Goal: Use online tool/utility: Utilize a website feature to perform a specific function

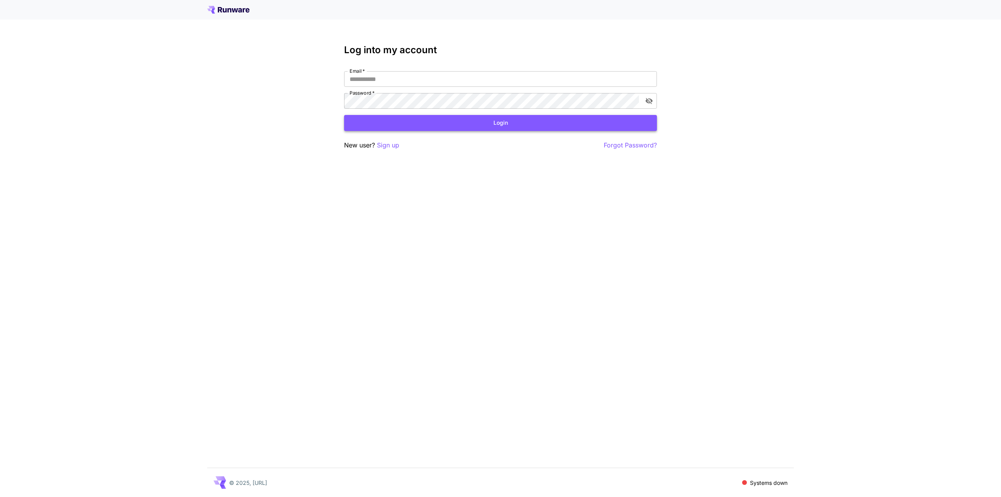
type input "**********"
click at [516, 128] on button "Login" at bounding box center [500, 123] width 313 height 16
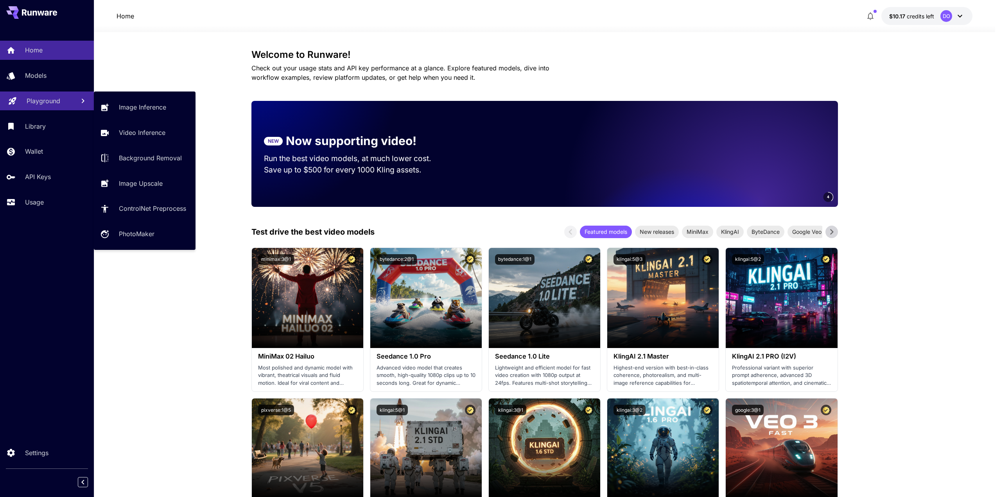
click at [36, 103] on p "Playground" at bounding box center [44, 100] width 34 height 9
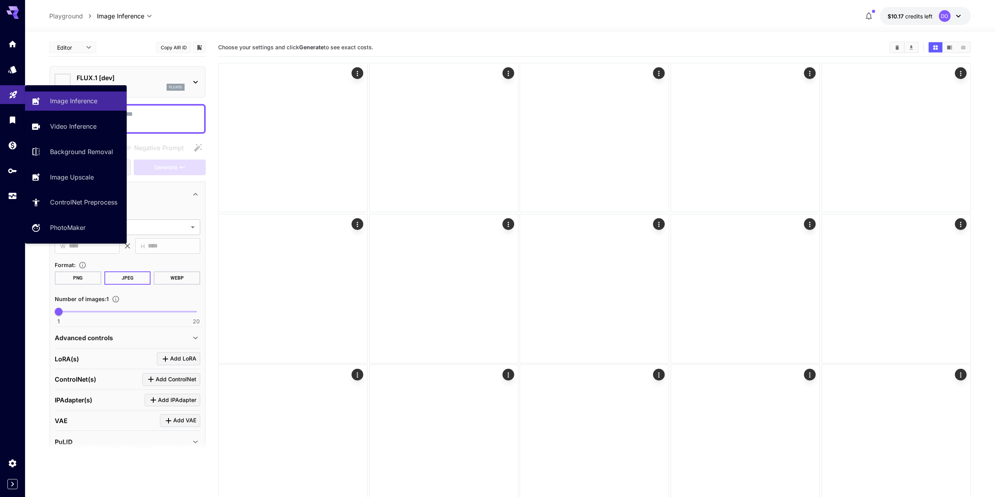
type input "**********"
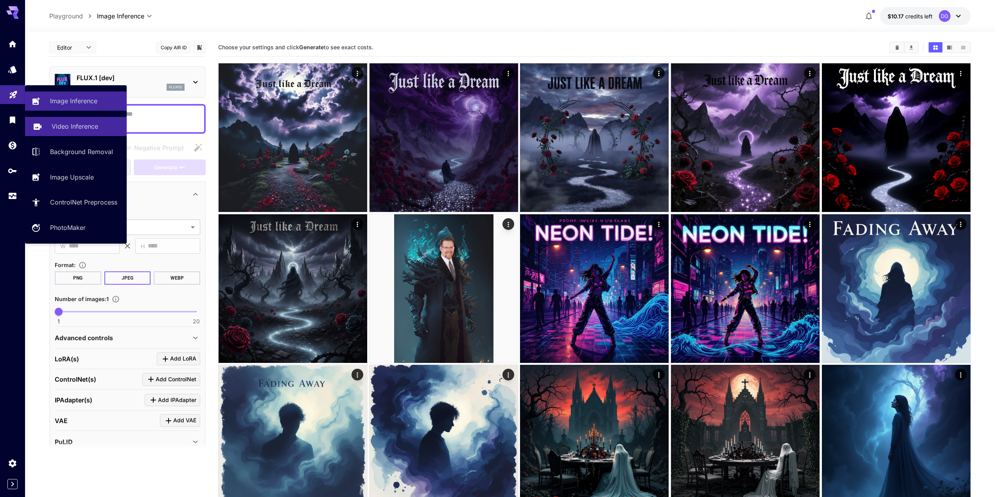
click at [67, 127] on p "Video Inference" at bounding box center [75, 126] width 47 height 9
type input "**********"
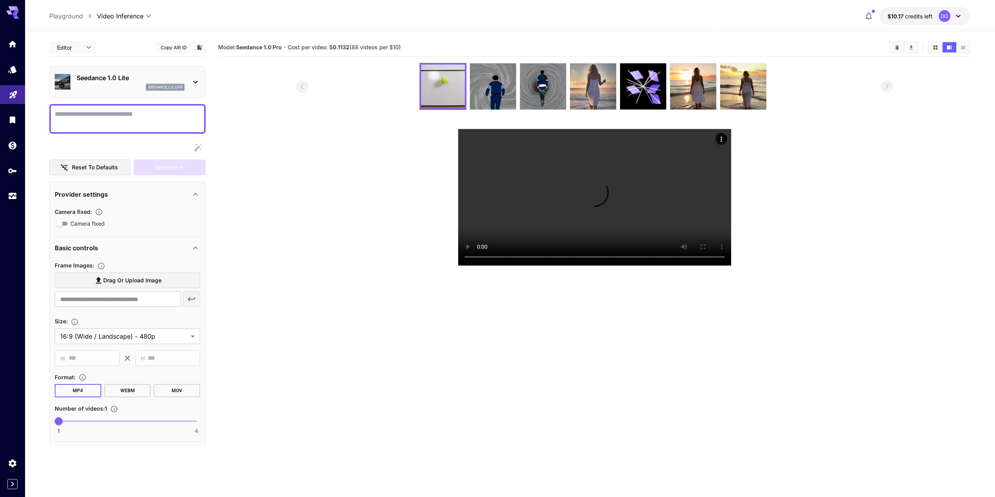
click at [582, 82] on img at bounding box center [593, 86] width 46 height 46
click at [645, 92] on icon at bounding box center [642, 86] width 35 height 35
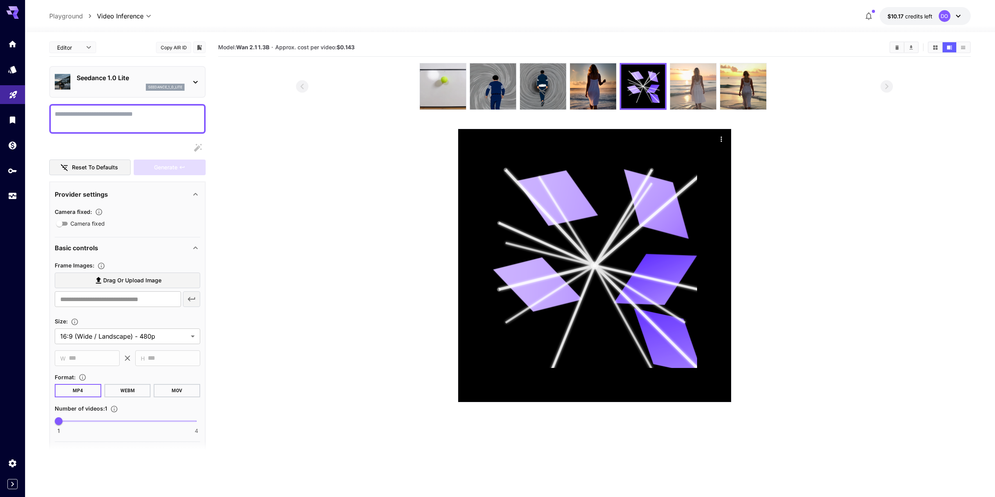
click at [695, 90] on img at bounding box center [693, 86] width 46 height 46
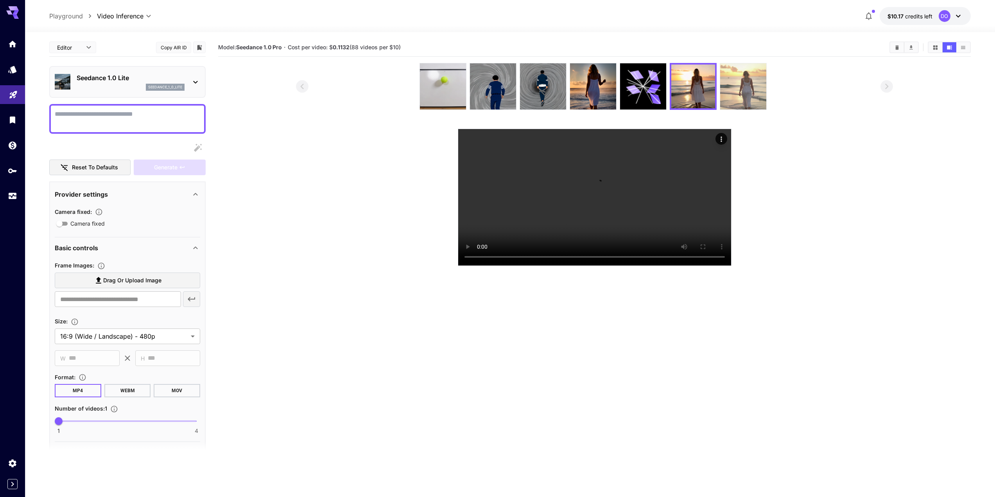
click at [737, 92] on img at bounding box center [743, 86] width 46 height 46
click at [707, 95] on img at bounding box center [693, 86] width 46 height 46
click at [661, 93] on div at bounding box center [643, 86] width 46 height 46
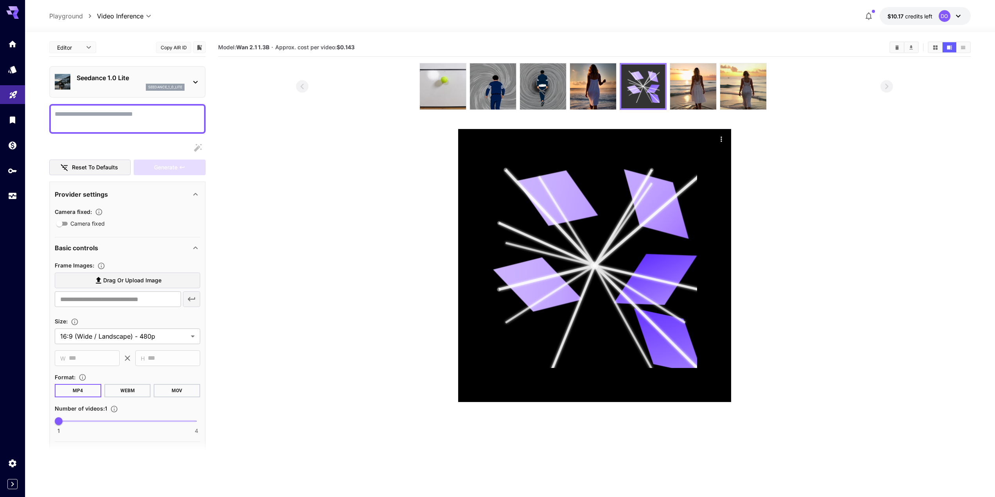
click at [648, 95] on icon at bounding box center [643, 86] width 33 height 33
click at [612, 91] on img at bounding box center [593, 86] width 46 height 46
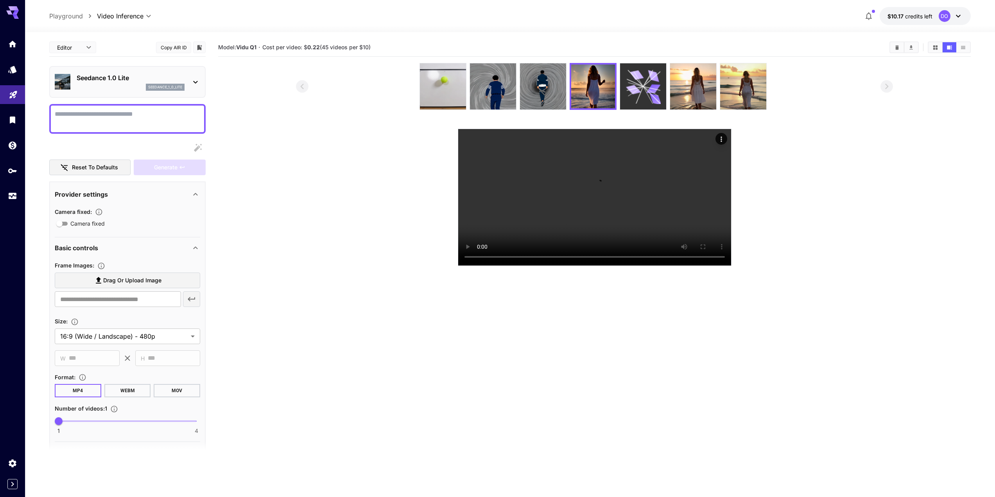
click at [643, 95] on icon at bounding box center [642, 86] width 35 height 35
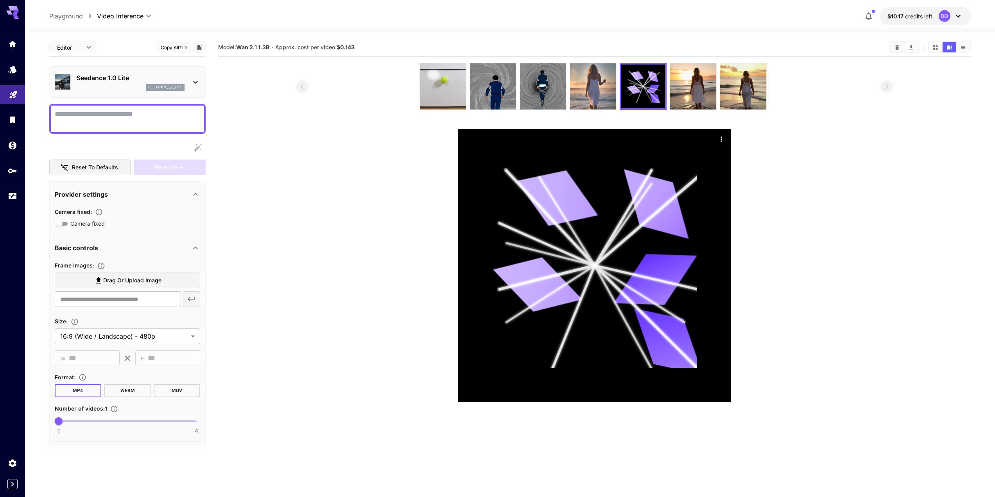
click at [575, 103] on img at bounding box center [593, 86] width 46 height 46
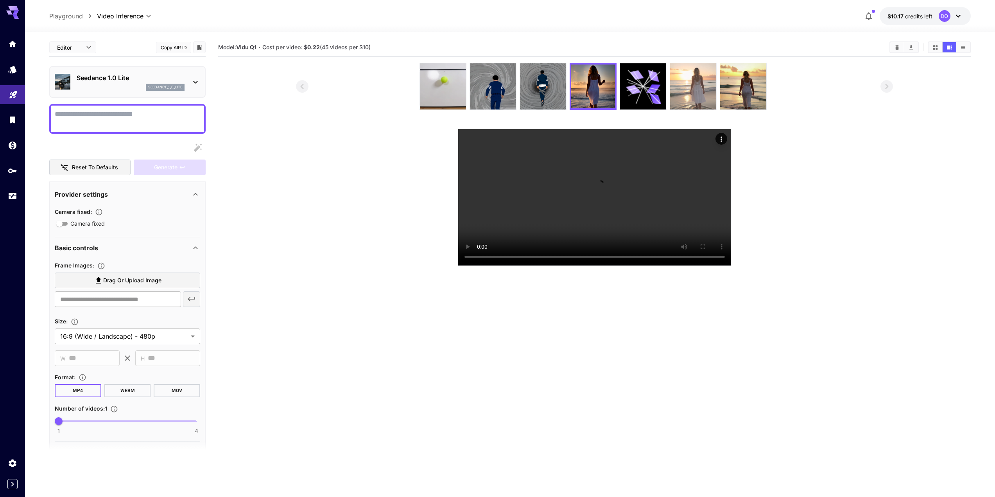
click at [684, 88] on img at bounding box center [693, 86] width 46 height 46
click at [606, 94] on img at bounding box center [593, 86] width 46 height 46
click at [718, 136] on icon "Actions" at bounding box center [721, 139] width 8 height 8
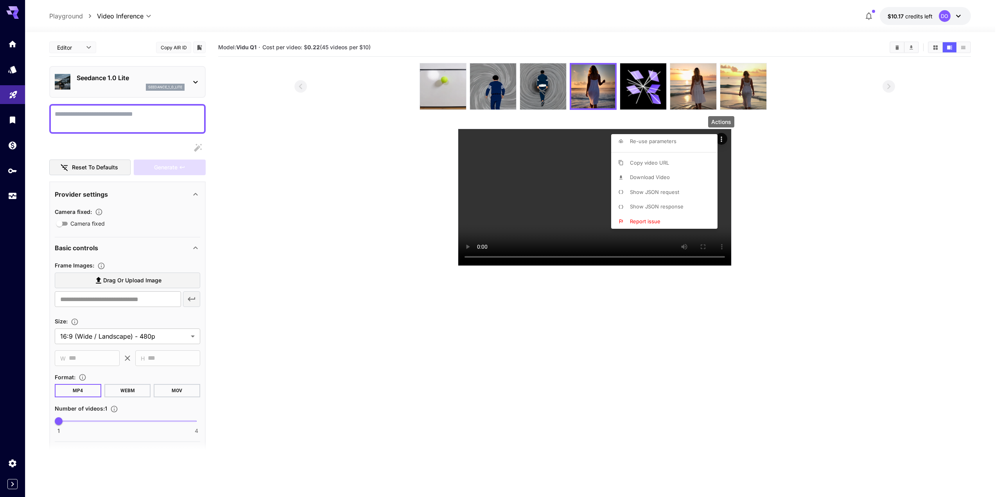
click at [669, 189] on span "Show JSON request" at bounding box center [654, 192] width 49 height 6
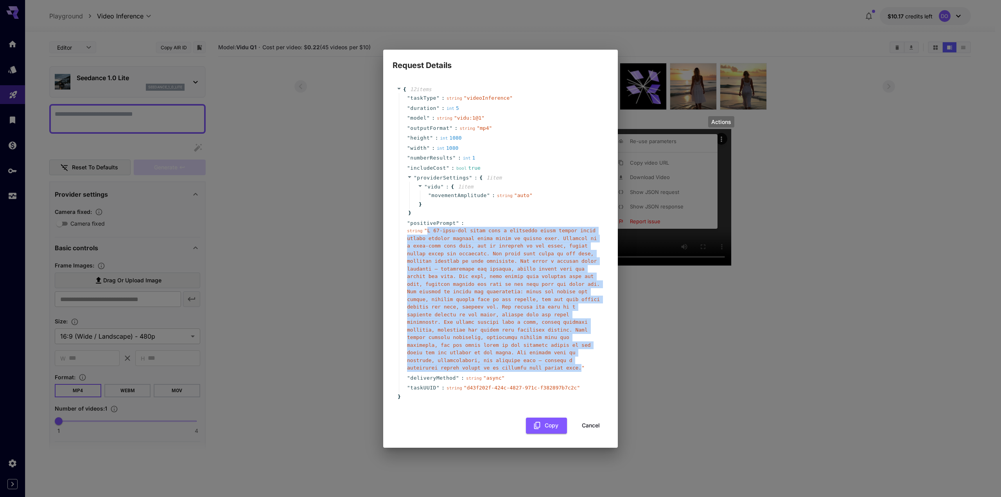
drag, startPoint x: 425, startPoint y: 240, endPoint x: 571, endPoint y: 362, distance: 190.1
click at [571, 362] on span "" "" at bounding box center [503, 298] width 193 height 143
copy span "A 25-year-old woman with a naturally curvy figure walks slowly through shallow …"
click at [586, 417] on button "Cancel" at bounding box center [590, 425] width 35 height 16
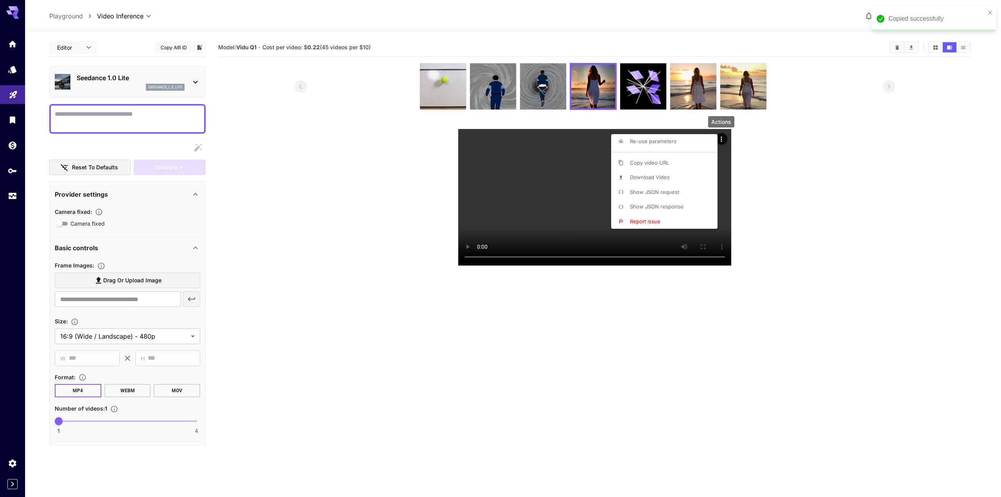
click at [124, 88] on div at bounding box center [500, 248] width 1001 height 497
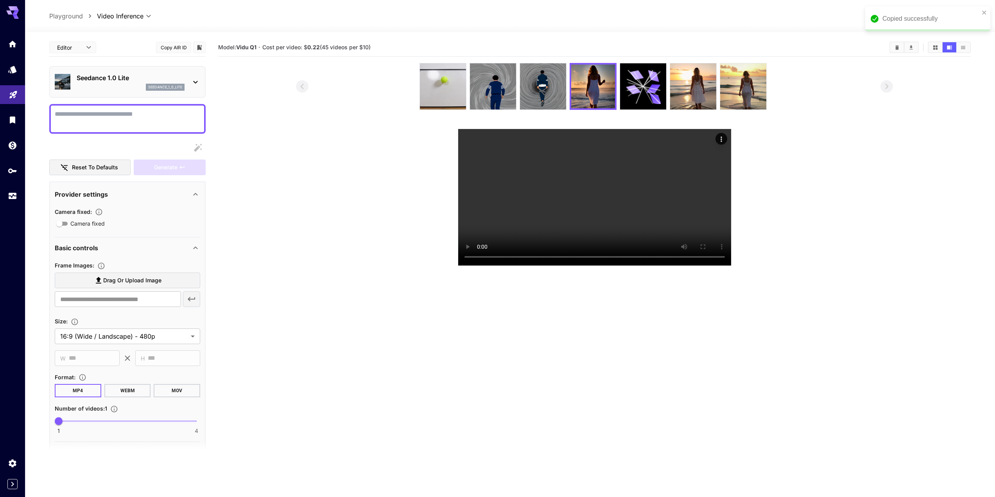
click at [193, 84] on icon at bounding box center [195, 81] width 9 height 9
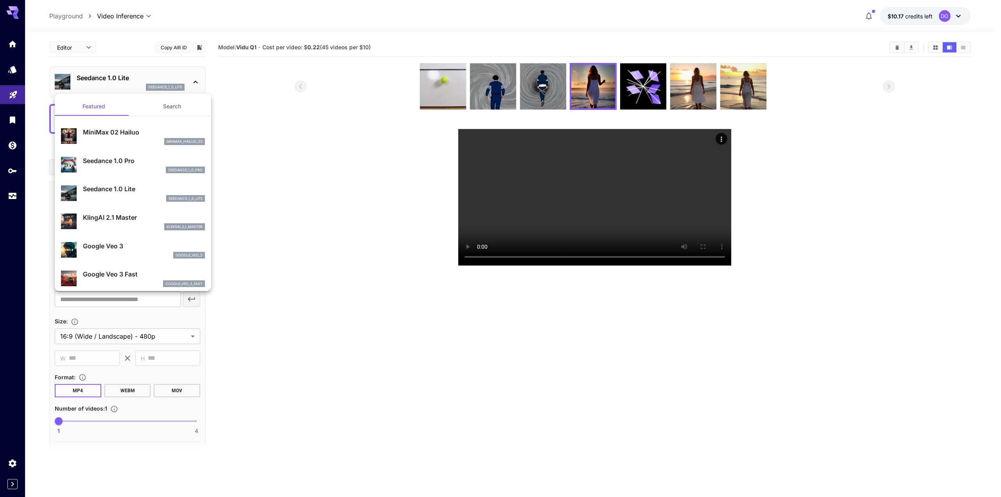
click at [167, 104] on button "Search" at bounding box center [172, 106] width 78 height 19
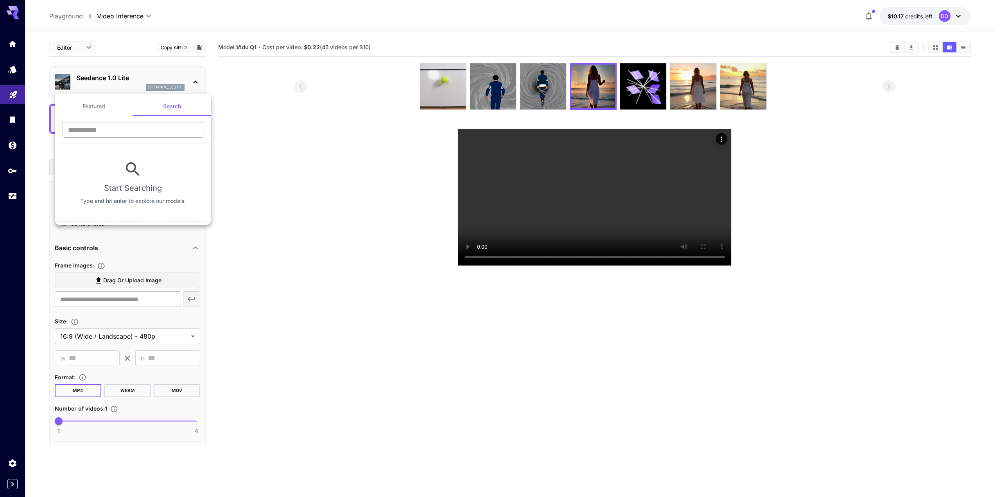
click at [137, 125] on input "text" at bounding box center [133, 130] width 141 height 16
type input "***"
click at [16, 95] on div at bounding box center [500, 248] width 1001 height 497
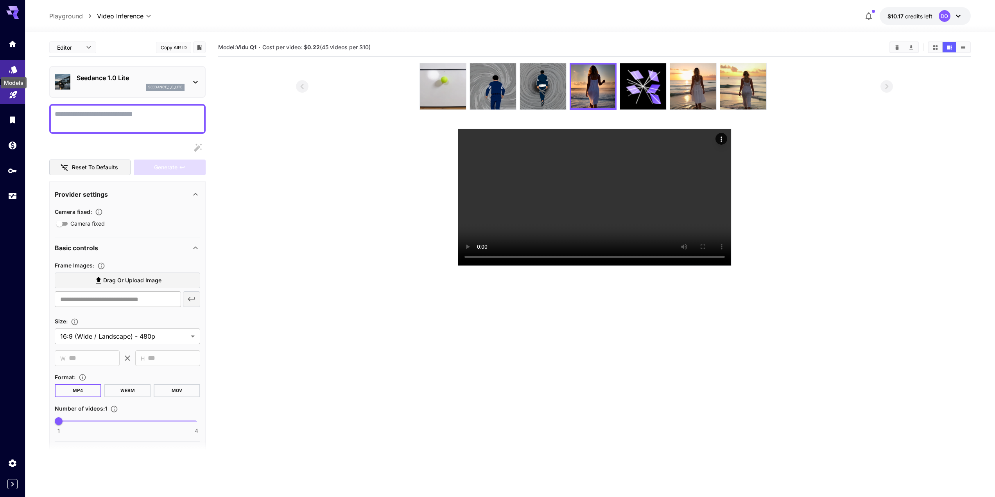
click at [12, 69] on icon "Models" at bounding box center [13, 67] width 8 height 7
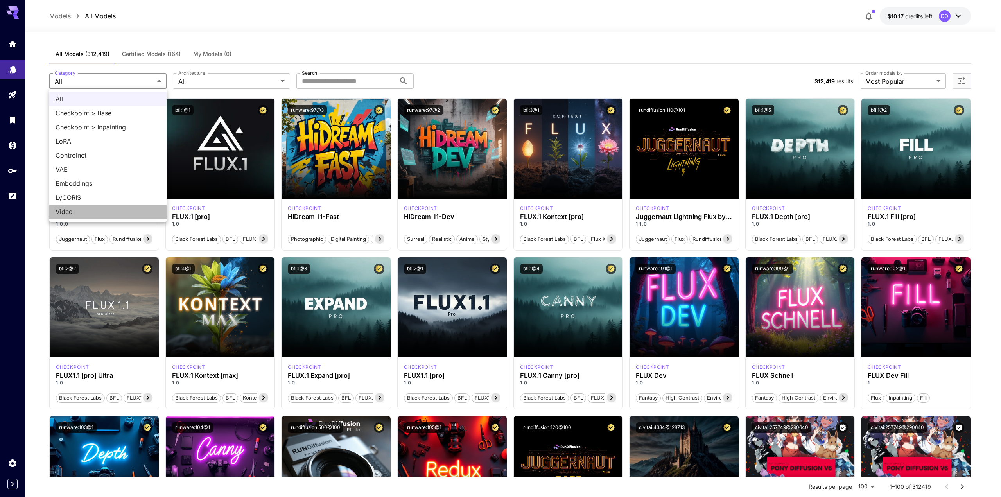
click at [73, 210] on span "Video" at bounding box center [108, 211] width 105 height 9
type input "*****"
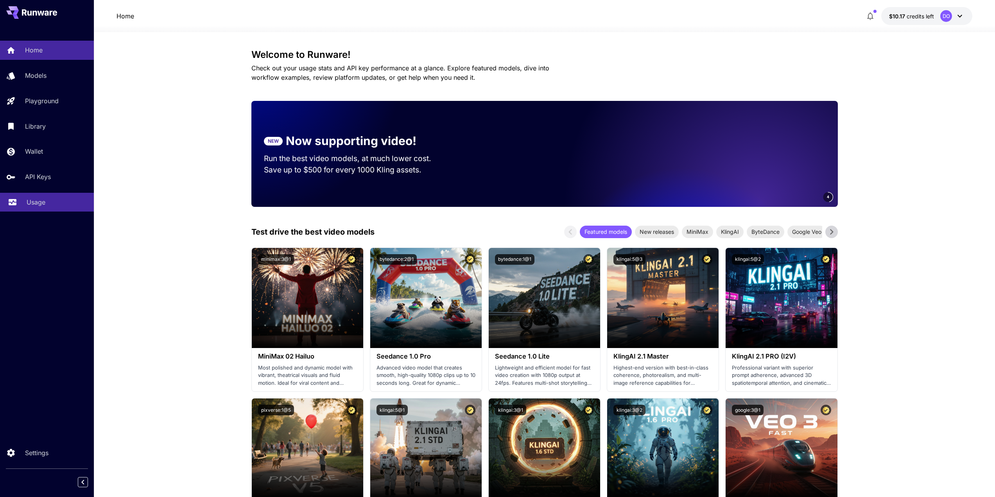
click at [42, 204] on p "Usage" at bounding box center [36, 201] width 19 height 9
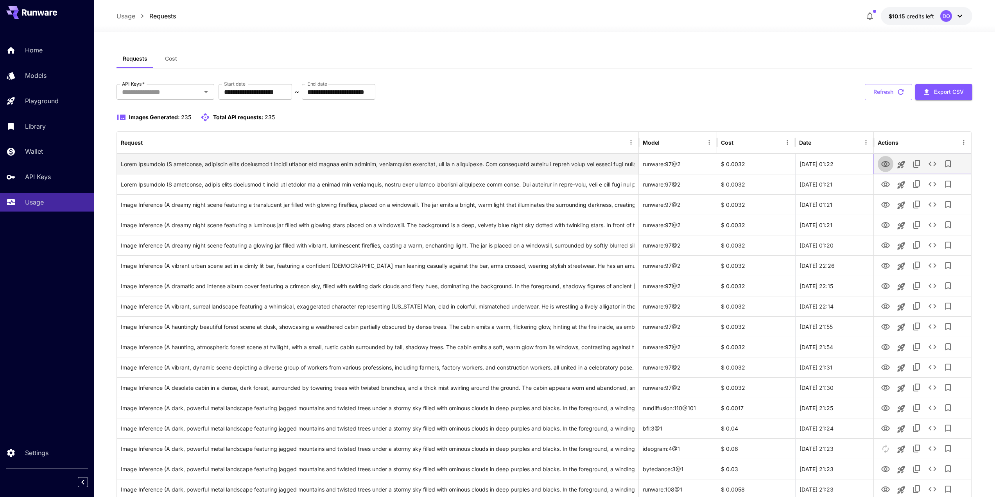
click at [886, 163] on icon "View Image" at bounding box center [885, 164] width 9 height 6
click at [931, 162] on icon "See details" at bounding box center [932, 163] width 9 height 9
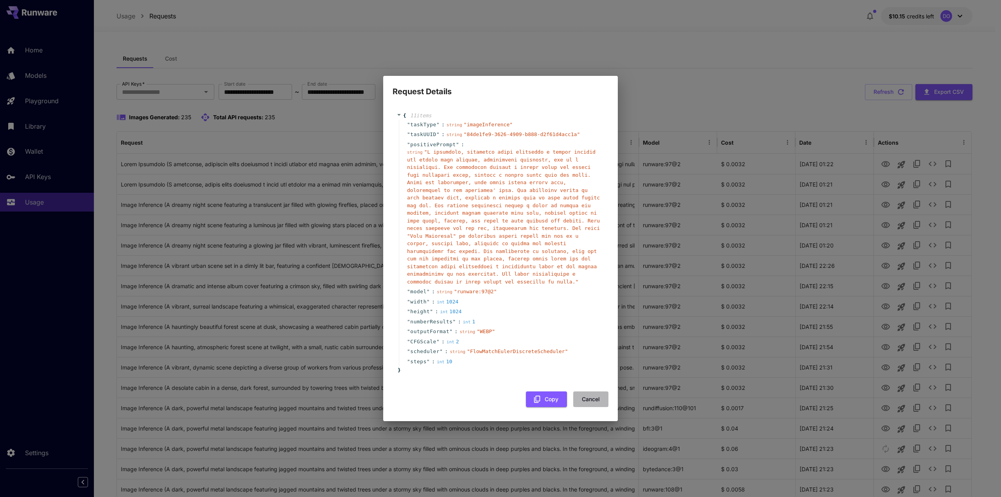
click at [594, 399] on button "Cancel" at bounding box center [590, 399] width 35 height 16
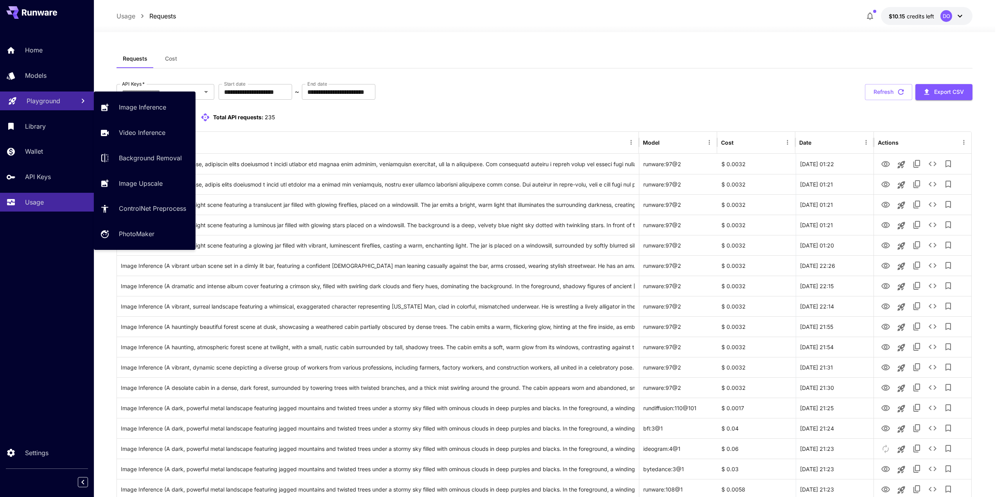
click at [36, 99] on p "Playground" at bounding box center [44, 100] width 34 height 9
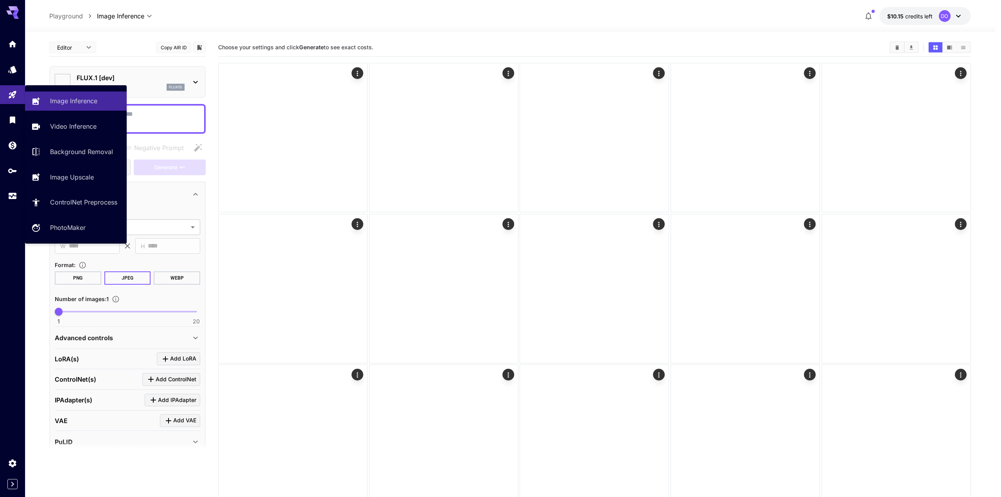
type input "**********"
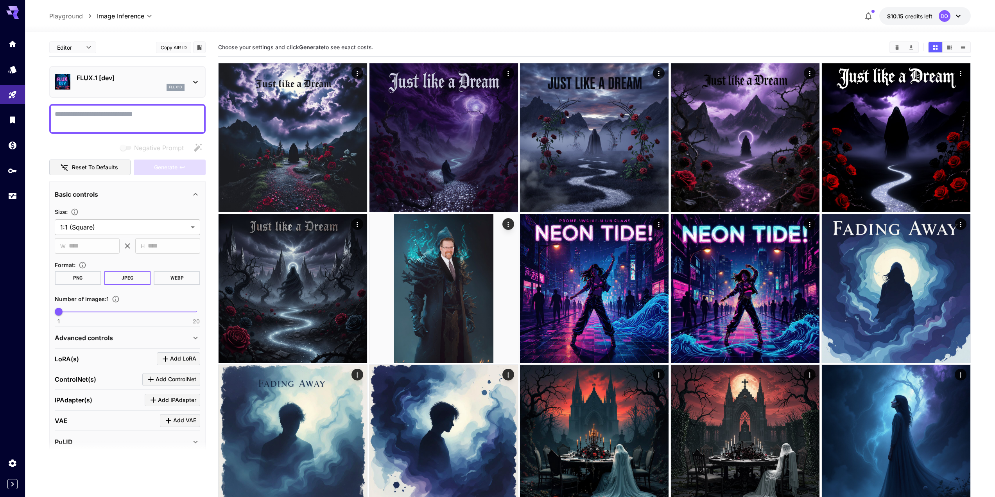
click at [122, 116] on textarea "Negative Prompt" at bounding box center [127, 118] width 145 height 19
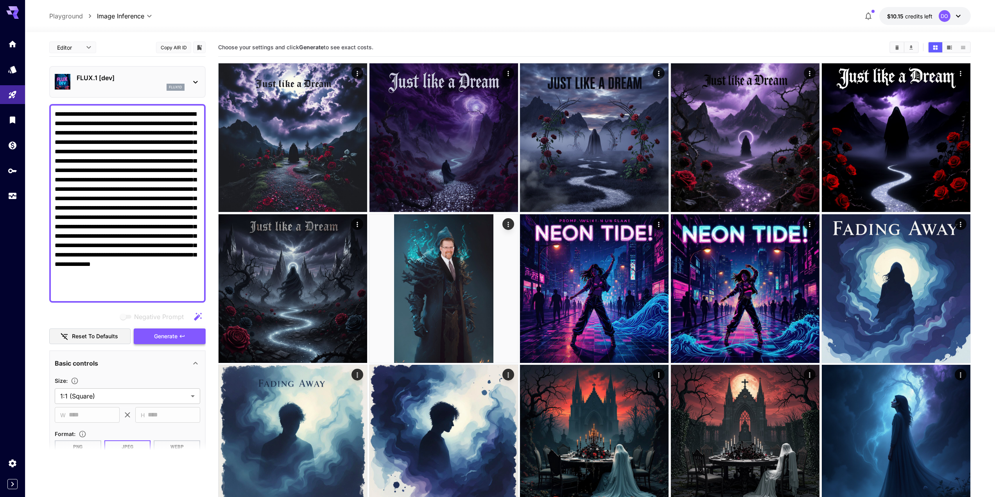
type textarea "**********"
click at [161, 338] on span "Generate" at bounding box center [165, 336] width 23 height 10
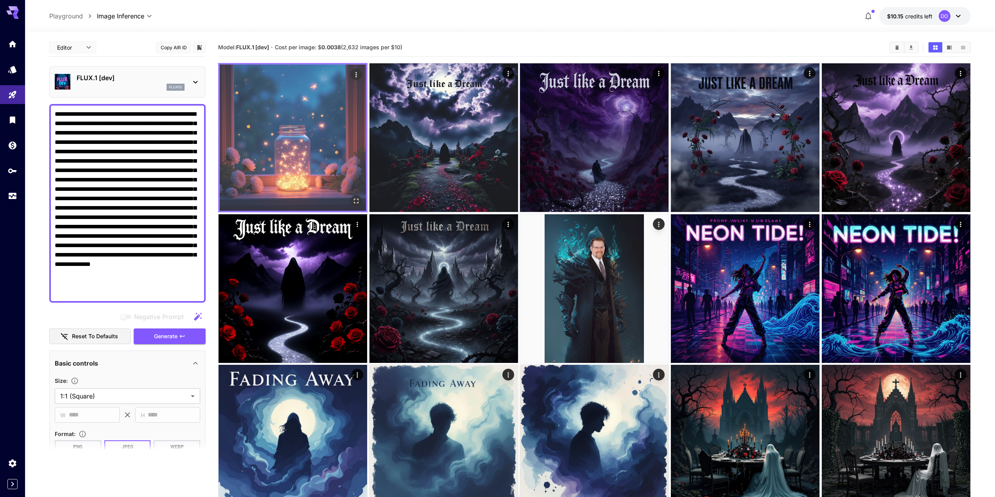
click at [325, 115] on img at bounding box center [293, 137] width 146 height 146
click at [356, 202] on icon "Open in fullscreen" at bounding box center [356, 201] width 8 height 8
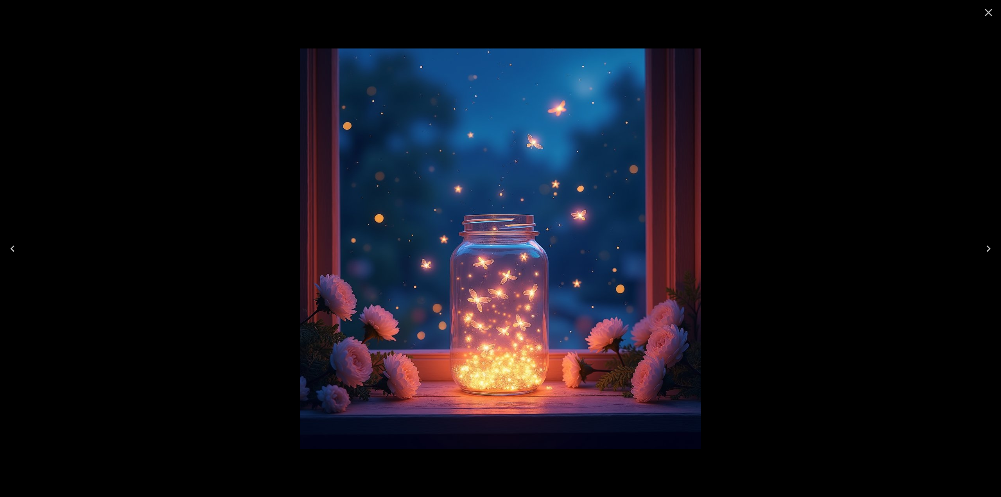
click at [985, 13] on icon "Close" at bounding box center [988, 12] width 13 height 13
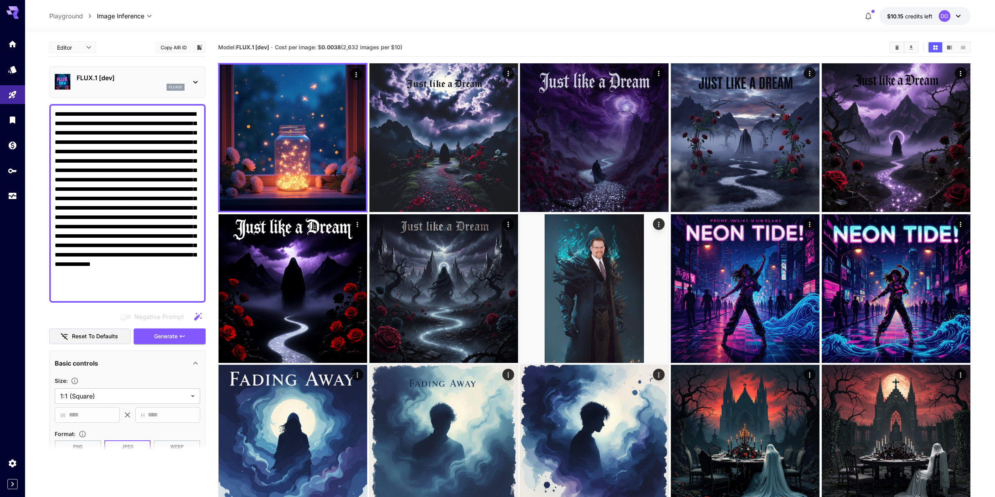
click at [122, 82] on p "FLUX.1 [dev]" at bounding box center [131, 77] width 108 height 9
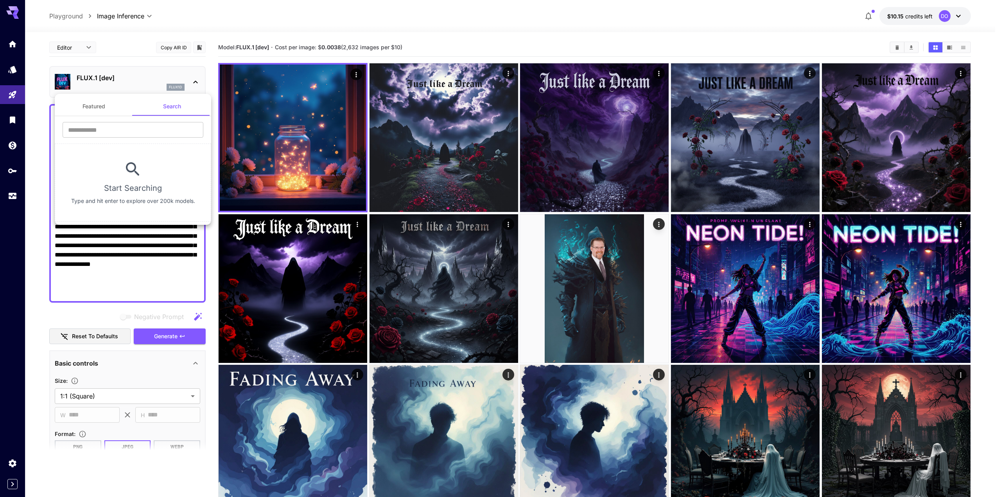
click at [134, 79] on div at bounding box center [500, 248] width 1001 height 497
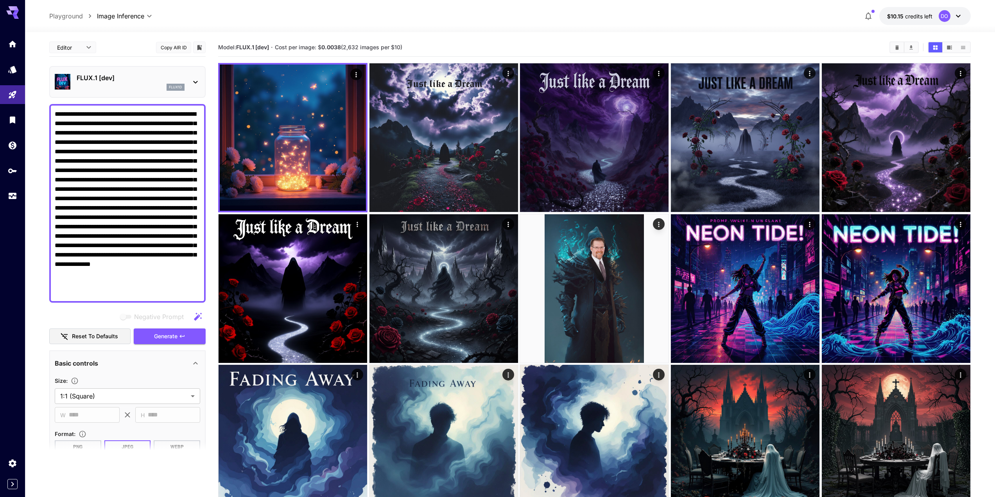
click at [200, 80] on icon at bounding box center [195, 81] width 9 height 9
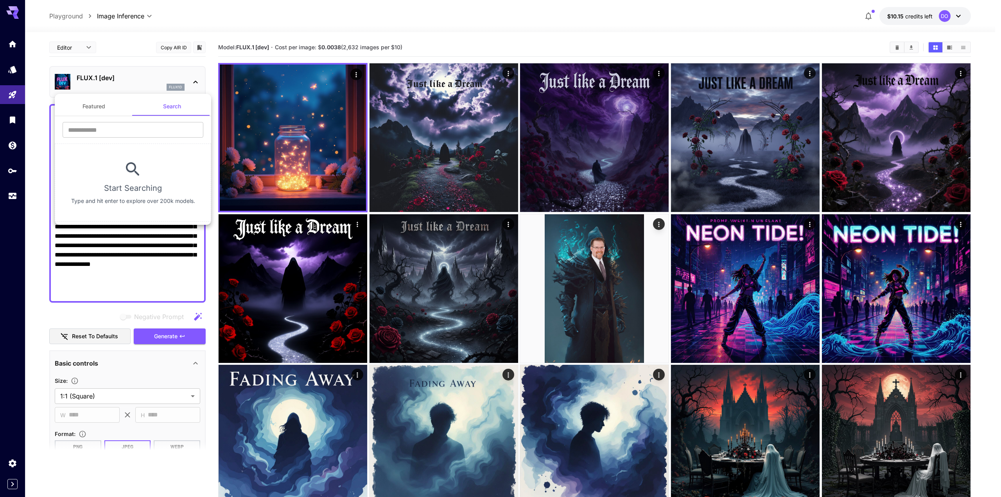
click at [90, 104] on button "Featured" at bounding box center [94, 106] width 78 height 19
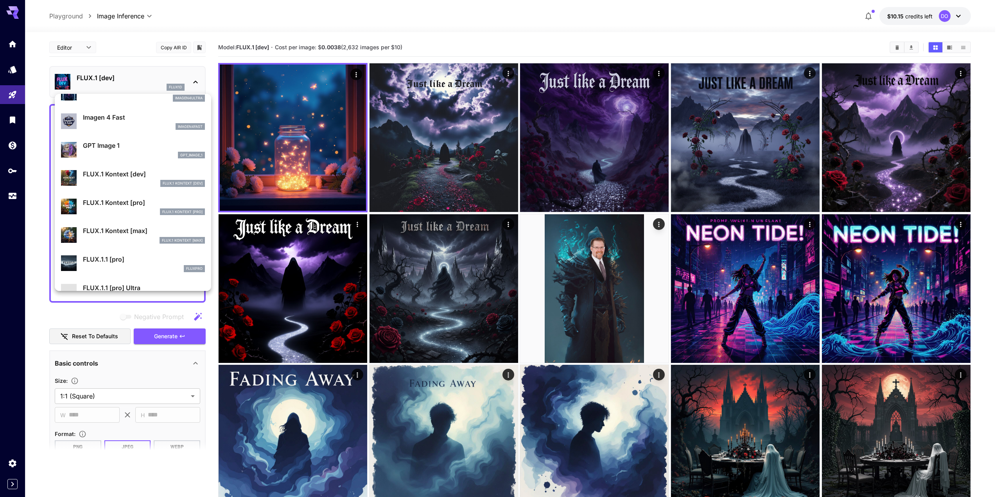
scroll to position [430, 0]
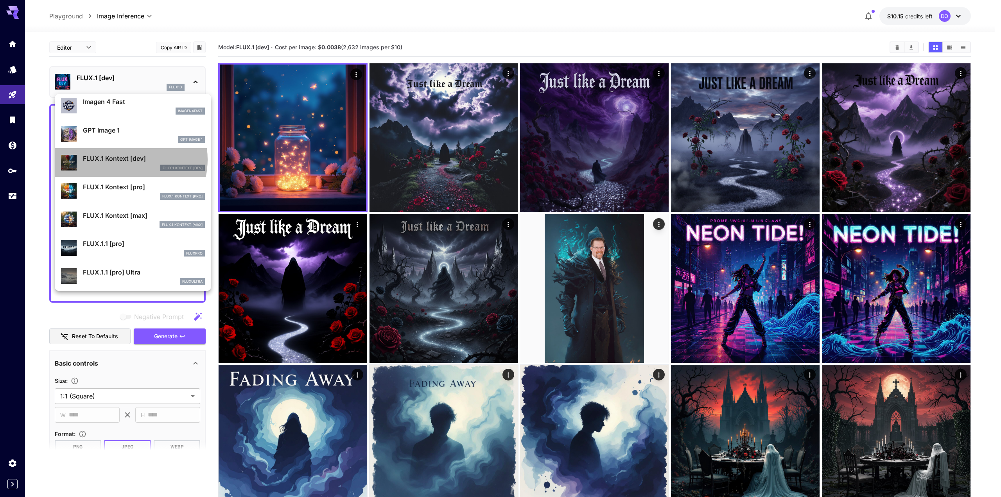
click at [123, 159] on p "FLUX.1 Kontext [dev]" at bounding box center [144, 158] width 122 height 9
type input "****"
type input "***"
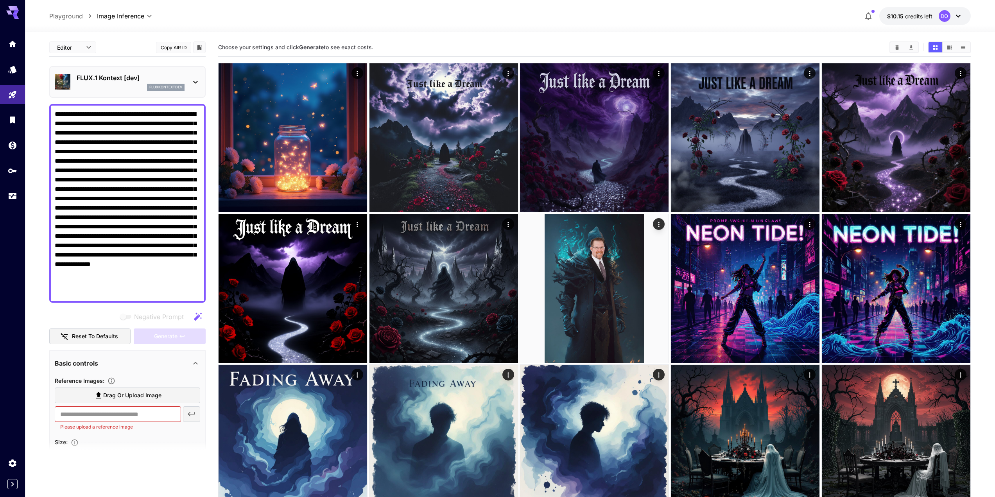
click at [118, 78] on p "FLUX.1 Kontext [dev]" at bounding box center [131, 77] width 108 height 9
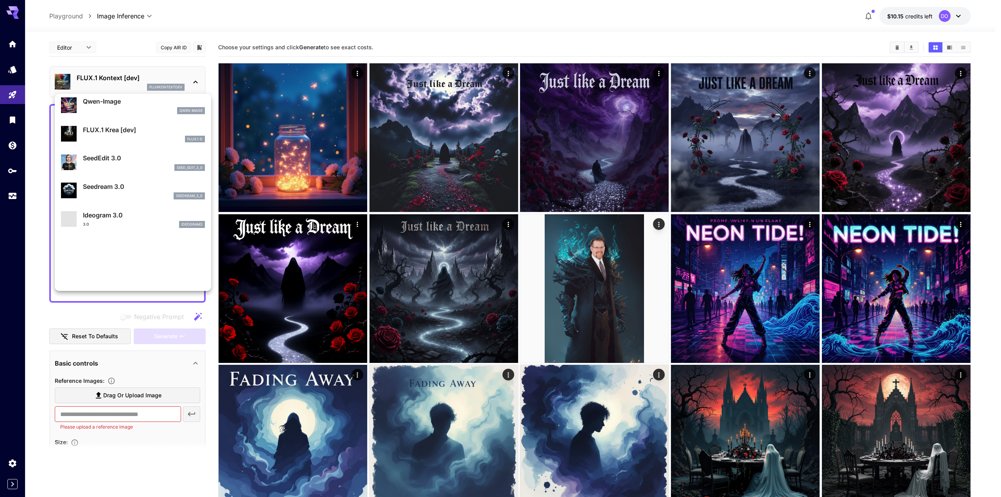
scroll to position [117, 0]
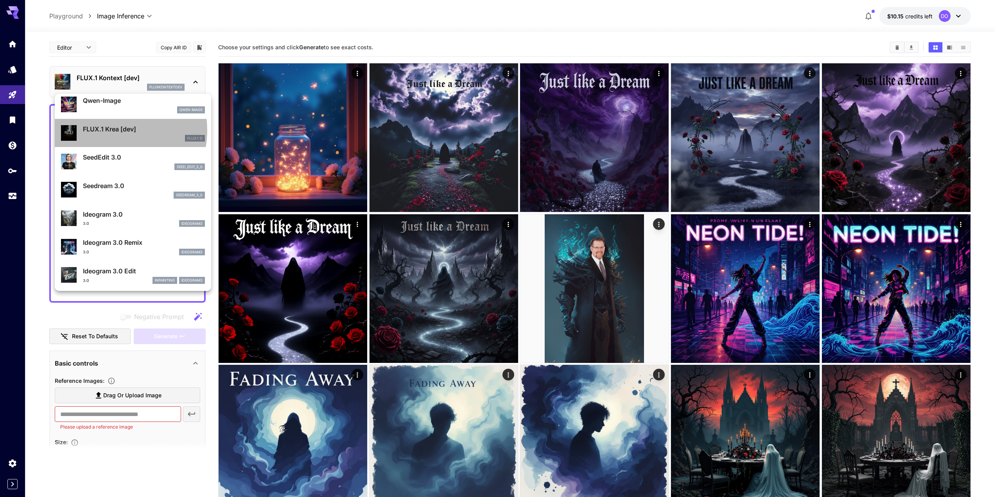
click at [106, 130] on p "FLUX.1 Krea [dev]" at bounding box center [144, 128] width 122 height 9
type input "**********"
type input "***"
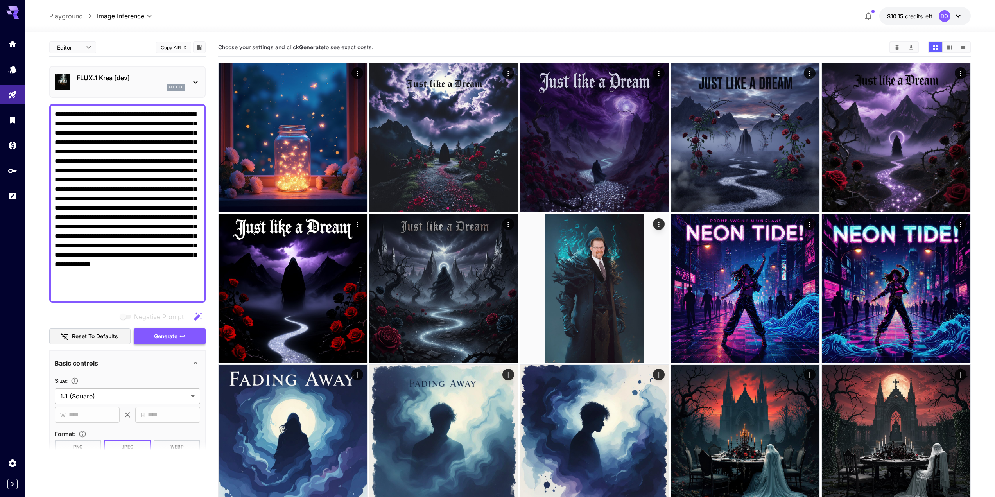
click at [165, 335] on span "Generate" at bounding box center [165, 336] width 23 height 10
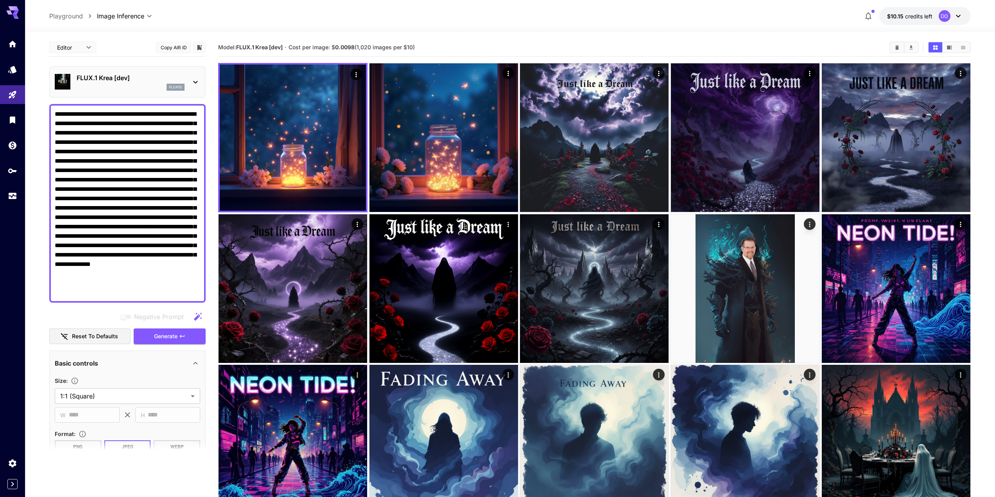
click at [110, 77] on p "FLUX.1 Krea [dev]" at bounding box center [131, 77] width 108 height 9
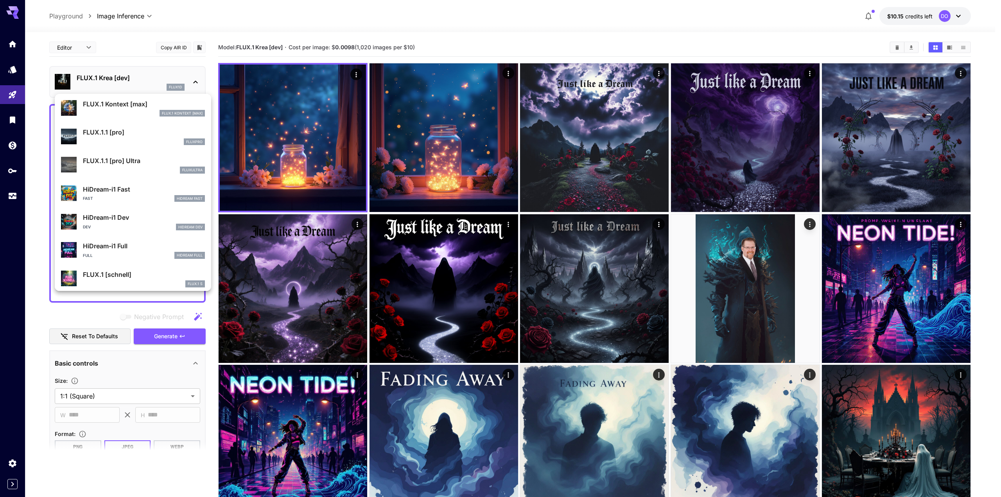
scroll to position [548, 0]
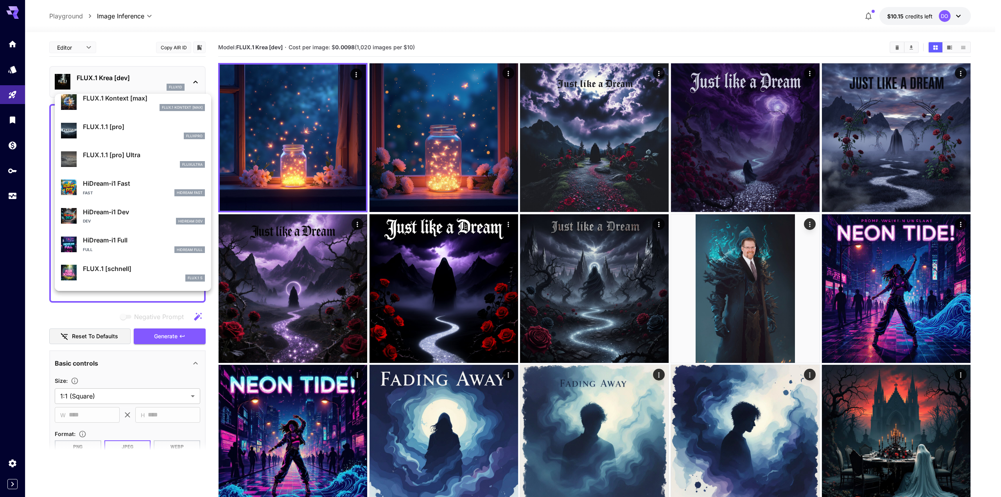
click at [124, 188] on p "HiDream-i1 Fast" at bounding box center [144, 183] width 122 height 9
type input "**"
type input "*"
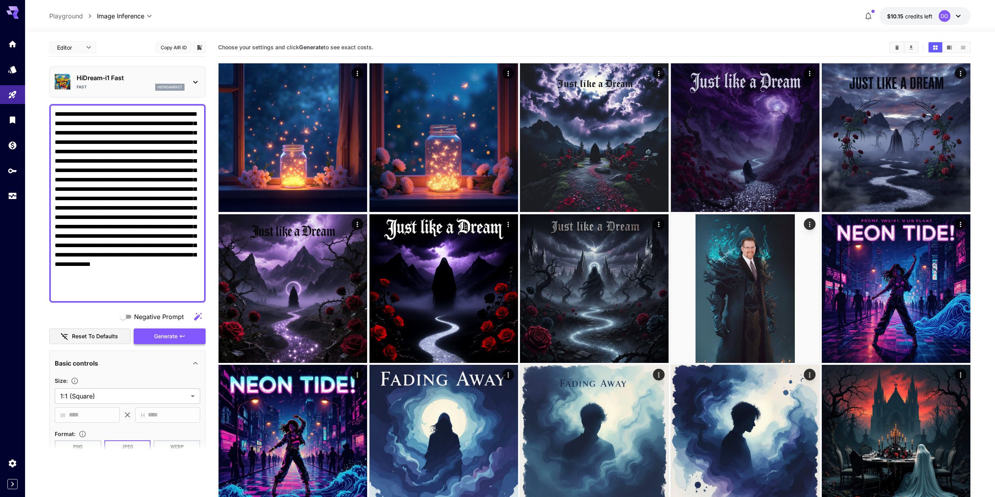
click at [155, 334] on span "Generate" at bounding box center [165, 336] width 23 height 10
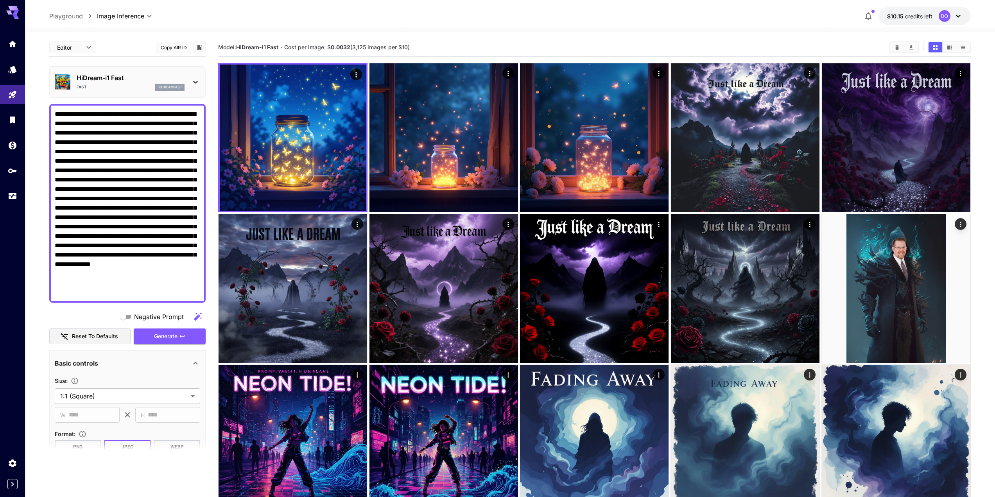
click at [155, 84] on div "hidreamfast" at bounding box center [169, 87] width 29 height 7
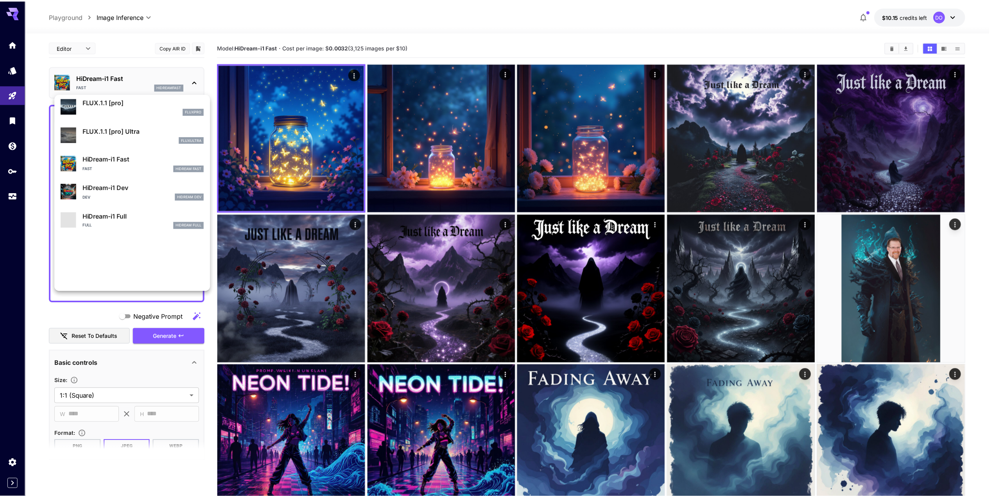
scroll to position [604, 0]
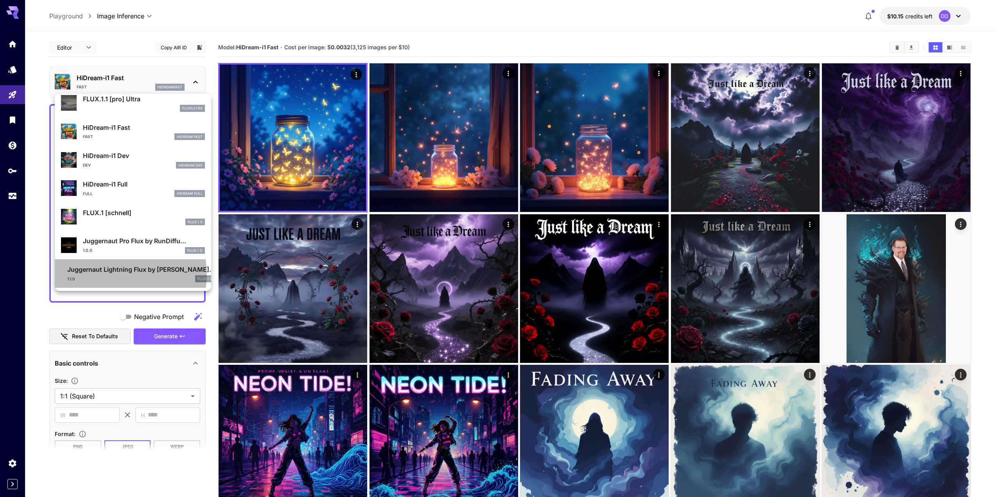
click at [121, 274] on p "Juggernaut Lightning Flux by Ru..." at bounding box center [141, 269] width 148 height 9
type input "*"
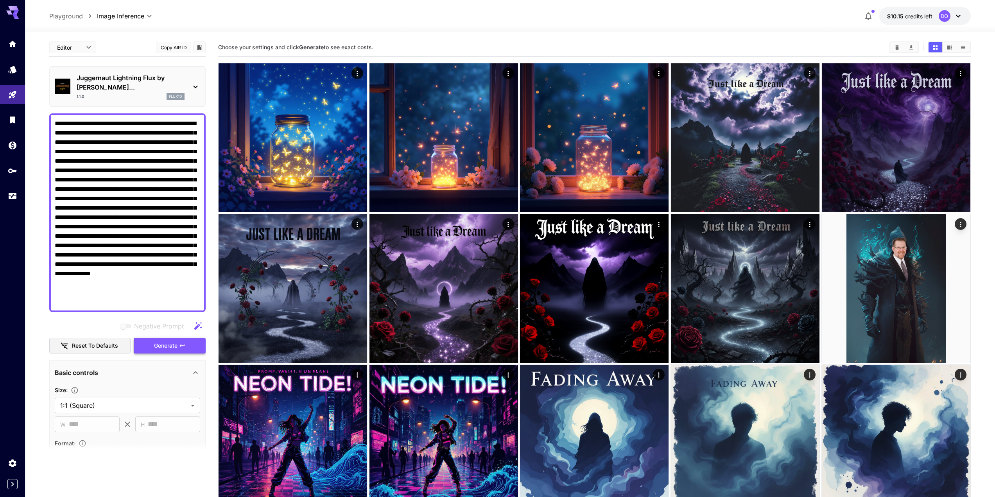
click at [165, 341] on span "Generate" at bounding box center [165, 346] width 23 height 10
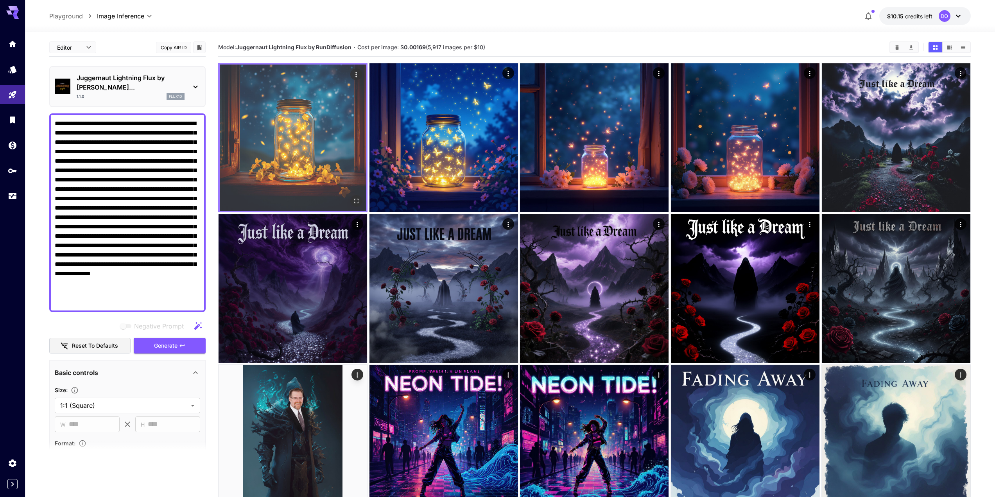
click at [308, 125] on img at bounding box center [293, 137] width 146 height 146
click at [352, 203] on icon "Open in fullscreen" at bounding box center [356, 201] width 8 height 8
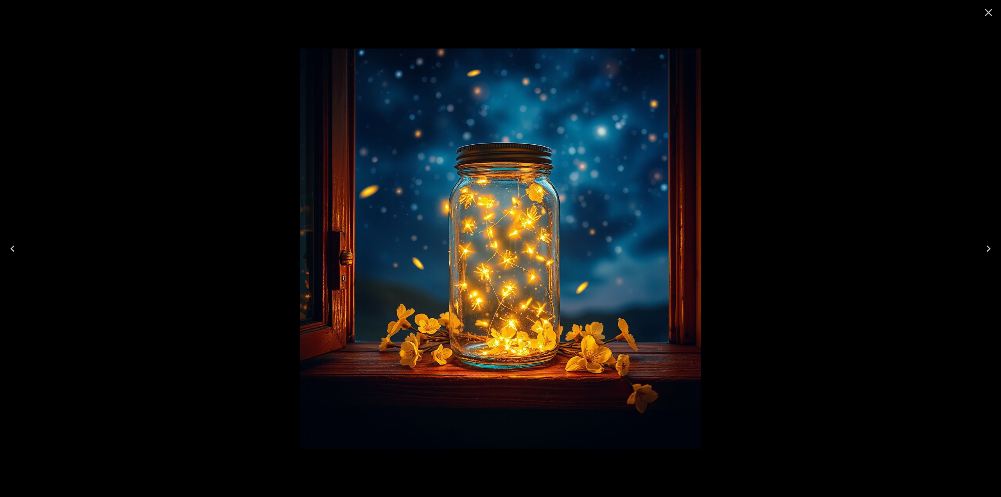
click at [987, 248] on icon "Next" at bounding box center [988, 248] width 13 height 13
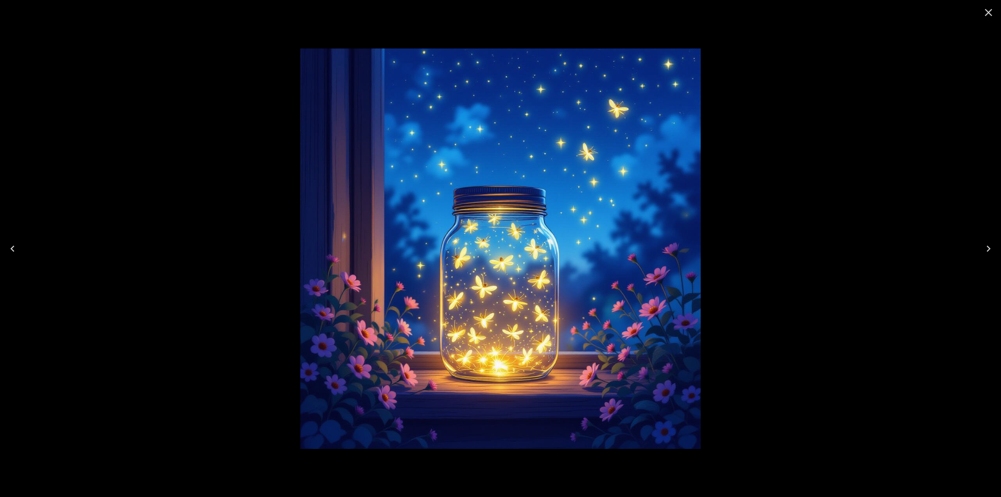
click at [987, 248] on icon "Next" at bounding box center [988, 248] width 13 height 13
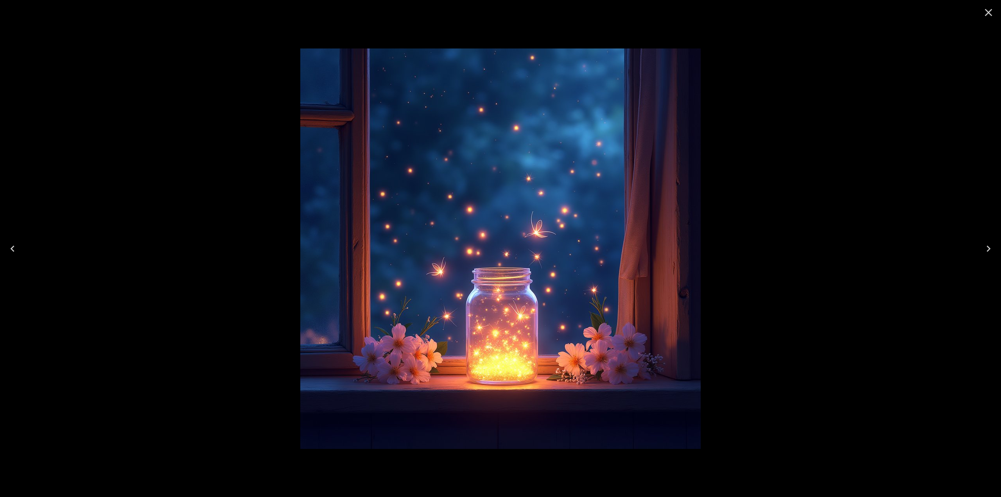
click at [987, 248] on icon "Next" at bounding box center [988, 248] width 13 height 13
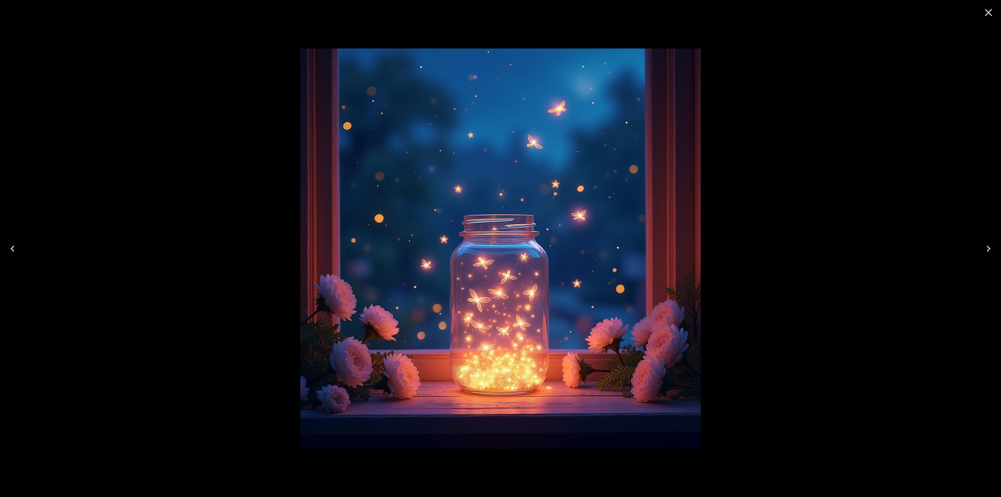
click at [8, 249] on icon "Previous" at bounding box center [12, 248] width 13 height 13
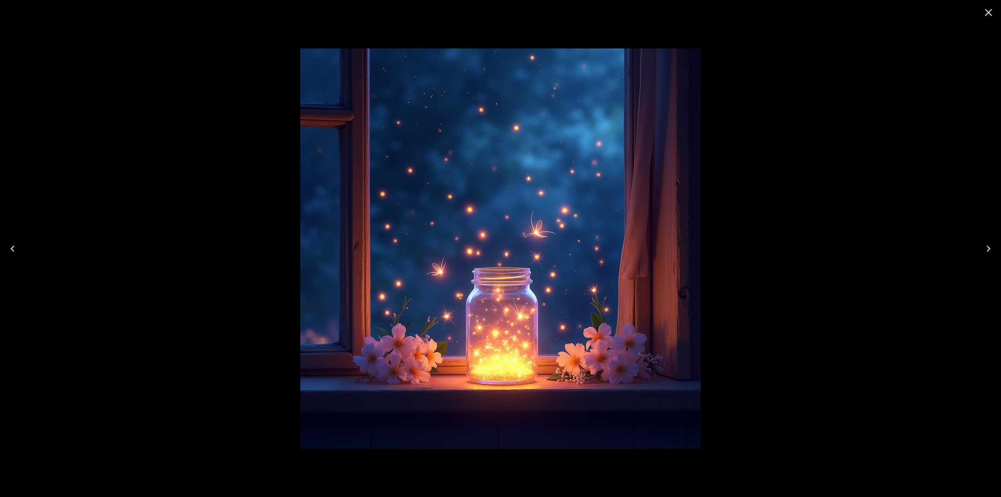
click at [8, 249] on icon "Previous" at bounding box center [12, 248] width 13 height 13
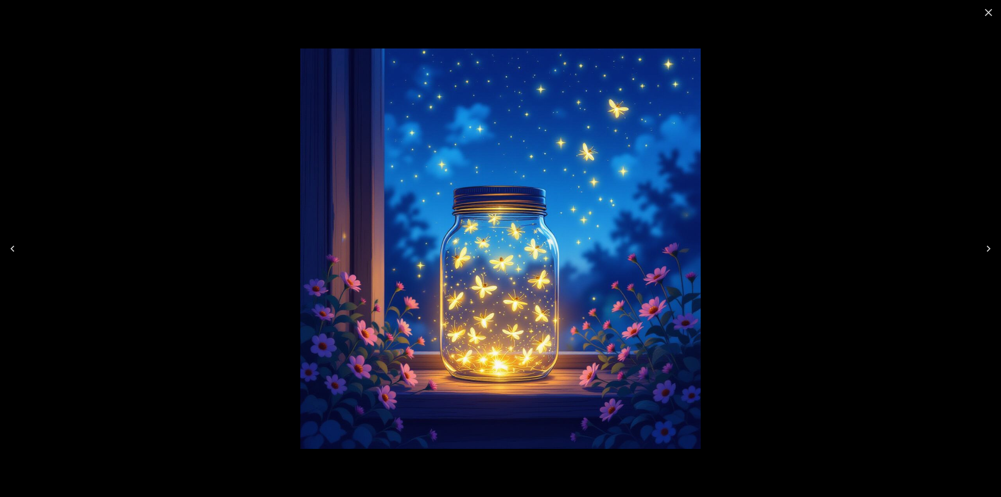
click at [8, 249] on icon "Previous" at bounding box center [12, 248] width 13 height 13
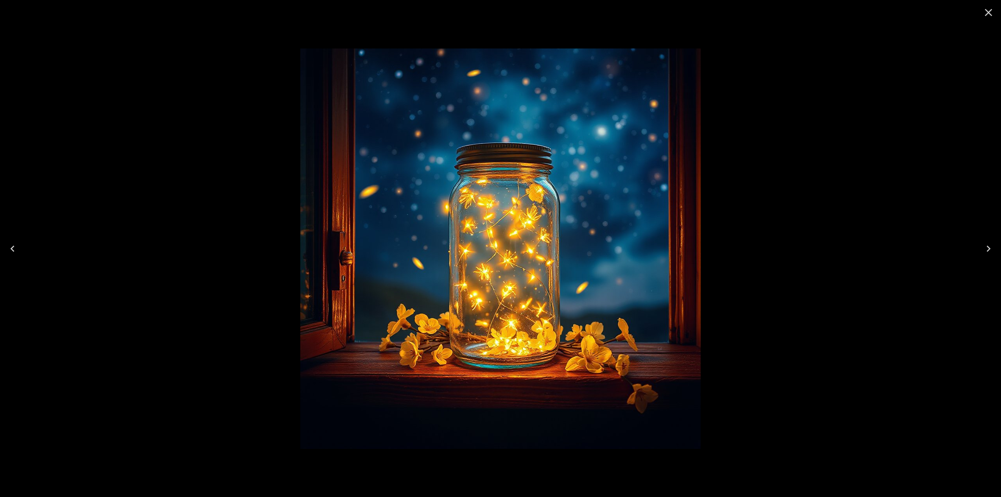
click at [13, 253] on icon "Previous" at bounding box center [12, 248] width 13 height 13
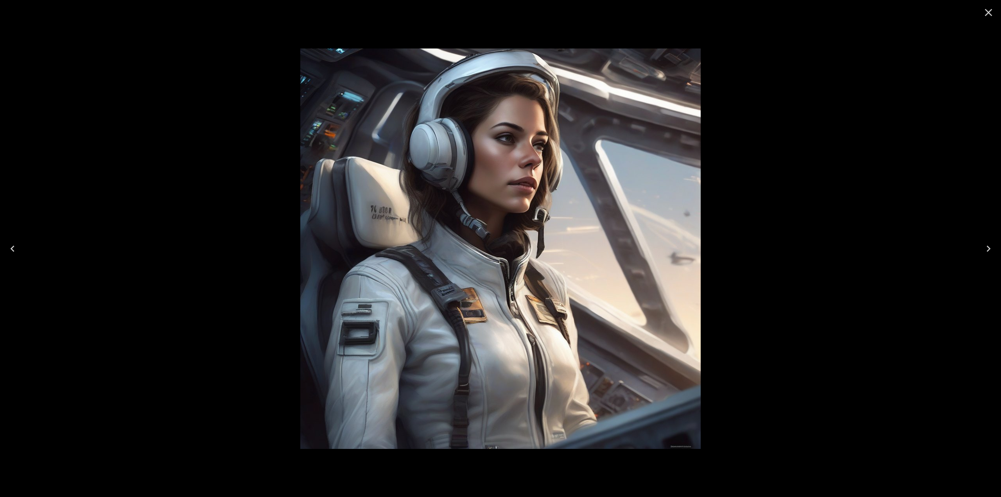
click at [983, 245] on button "Next" at bounding box center [988, 248] width 25 height 31
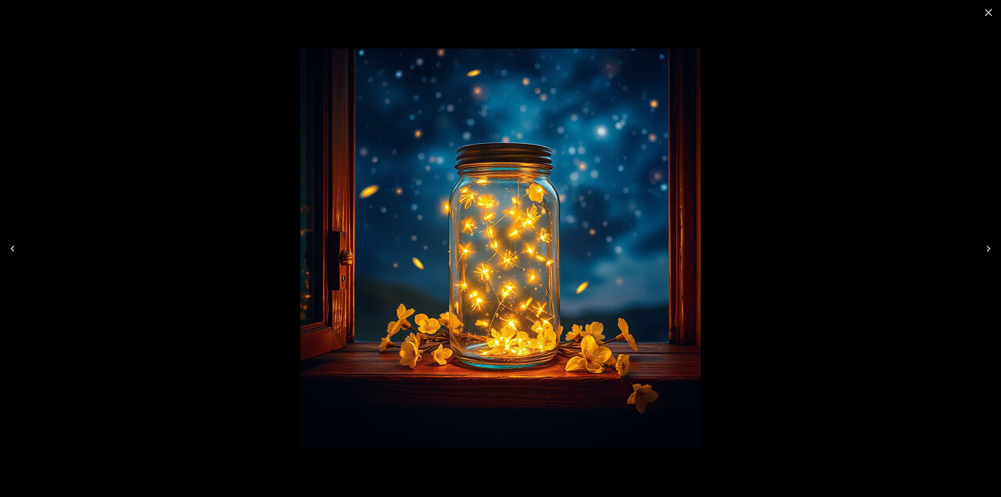
click at [983, 13] on icon "Close" at bounding box center [988, 12] width 13 height 13
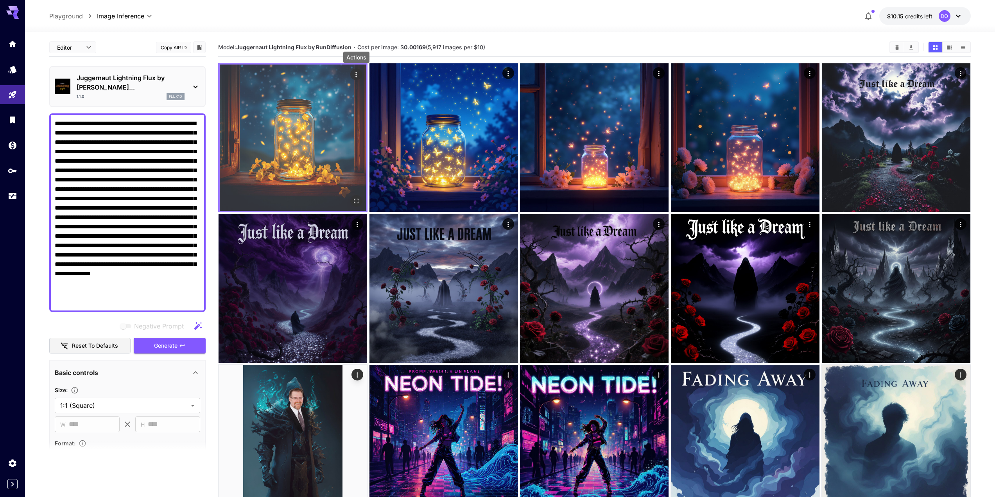
click at [358, 72] on icon "Actions" at bounding box center [356, 75] width 8 height 8
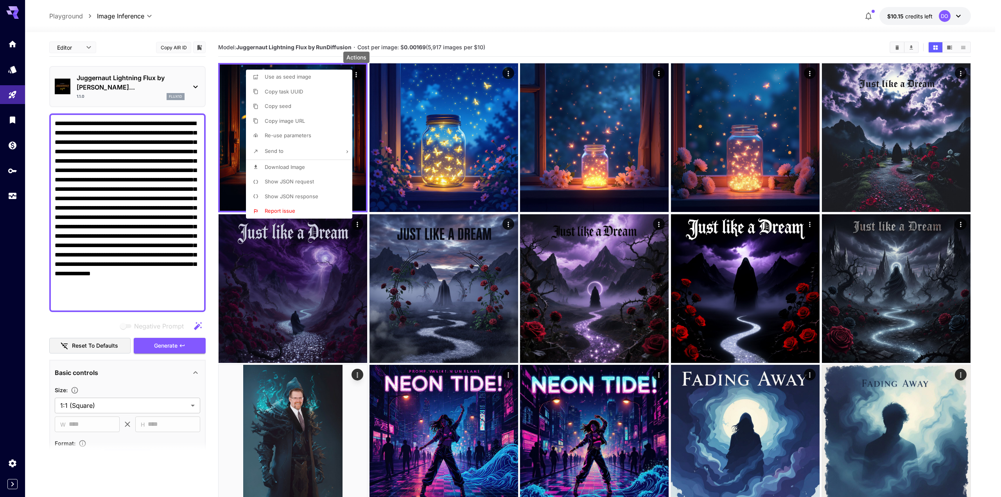
click at [281, 181] on span "Show JSON request" at bounding box center [289, 181] width 49 height 6
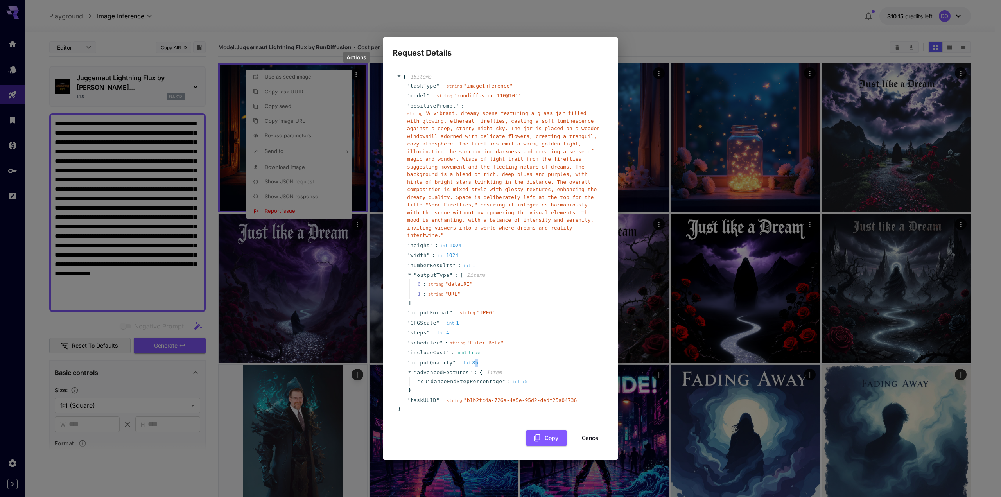
click at [469, 359] on div "int 85" at bounding box center [472, 363] width 18 height 8
click at [589, 432] on button "Cancel" at bounding box center [590, 438] width 35 height 16
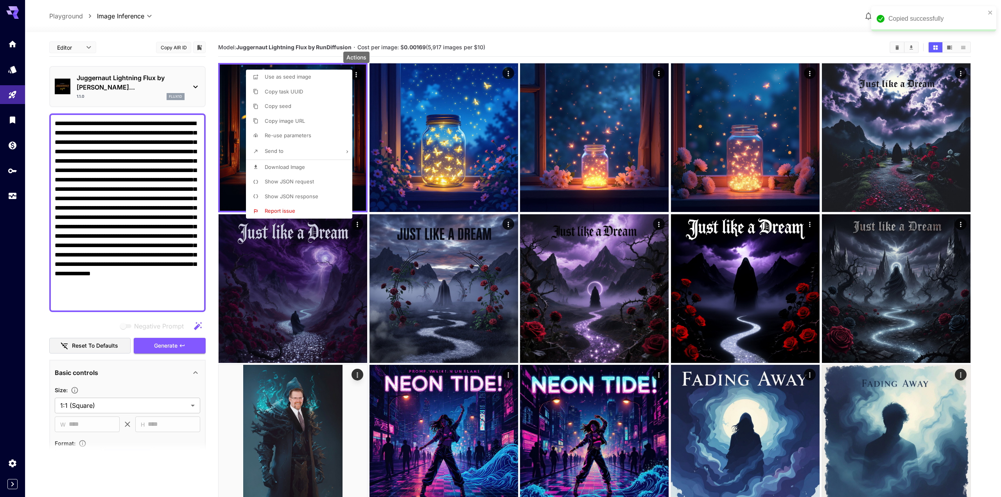
drag, startPoint x: 417, startPoint y: 48, endPoint x: 424, endPoint y: 48, distance: 7.0
click at [424, 48] on div at bounding box center [500, 248] width 1001 height 497
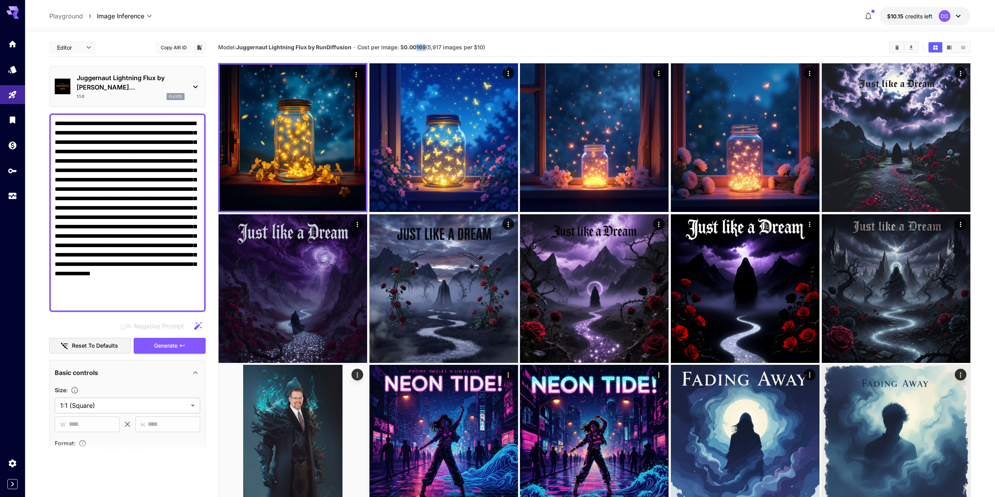
drag, startPoint x: 415, startPoint y: 45, endPoint x: 425, endPoint y: 45, distance: 9.4
click at [425, 45] on b "0.00169" at bounding box center [415, 47] width 22 height 7
click at [418, 48] on b "0.00169" at bounding box center [415, 47] width 22 height 7
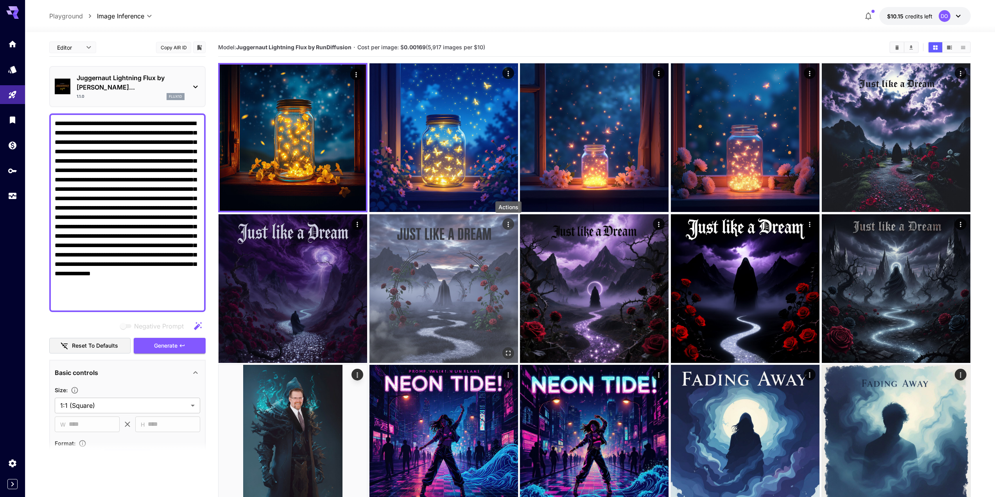
click at [507, 226] on icon "Actions" at bounding box center [508, 224] width 8 height 8
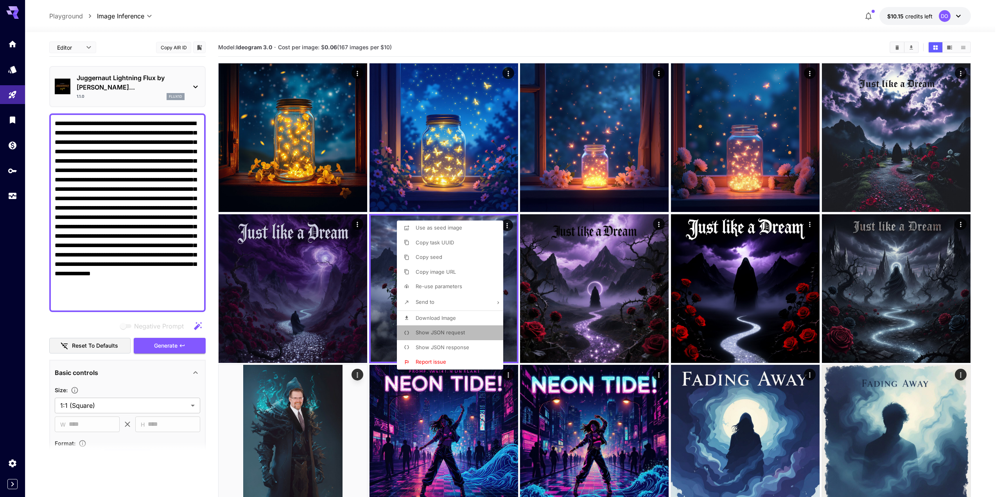
click at [433, 329] on span "Show JSON request" at bounding box center [439, 332] width 49 height 6
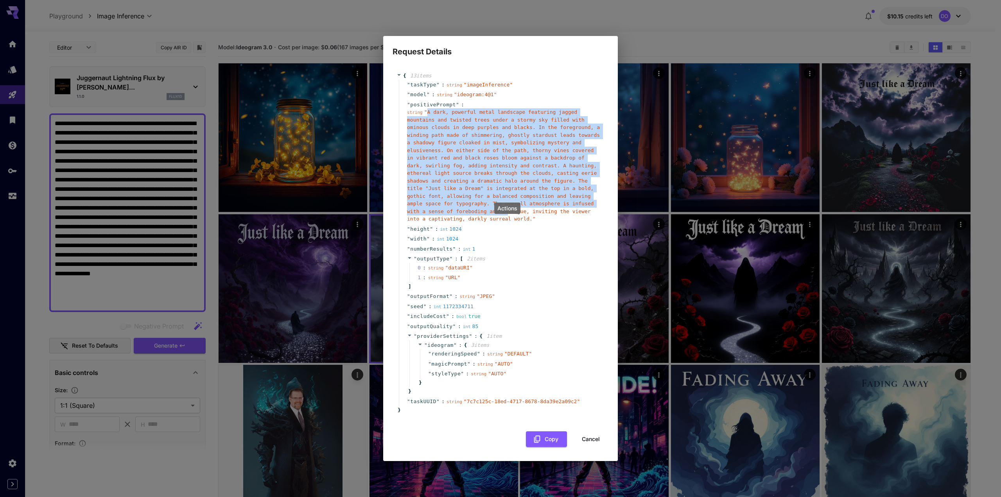
drag, startPoint x: 426, startPoint y: 116, endPoint x: 480, endPoint y: 204, distance: 104.0
click at [480, 207] on span "" A dark, powerful metal landscape featuring jagged mountains and twisted trees…" at bounding box center [503, 165] width 193 height 113
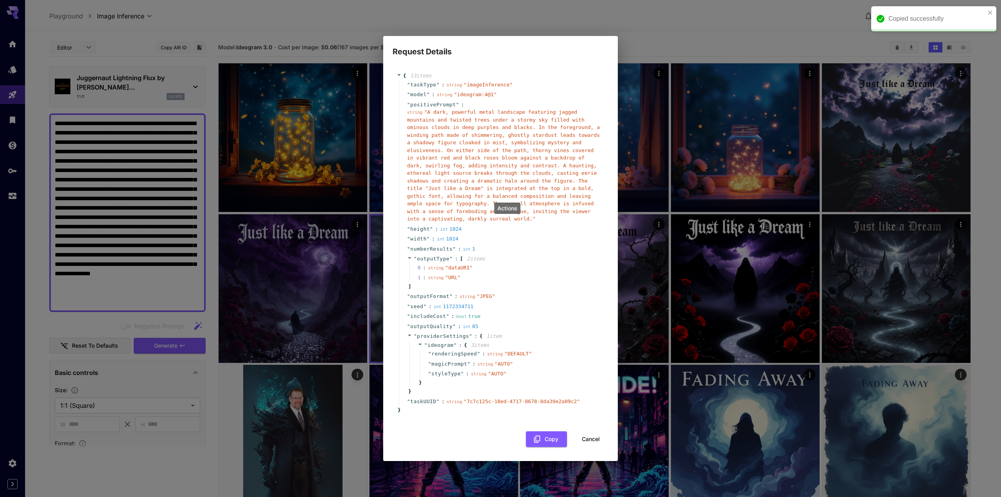
click at [503, 238] on div "" width " : int 1024" at bounding box center [502, 239] width 206 height 10
drag, startPoint x: 426, startPoint y: 116, endPoint x: 501, endPoint y: 219, distance: 127.6
click at [562, 283] on div "" outputType " : [ 2 item s 0 : string " dataURI " 1 : string " URL " ]" at bounding box center [502, 273] width 206 height 38
click at [590, 431] on button "Cancel" at bounding box center [590, 439] width 35 height 16
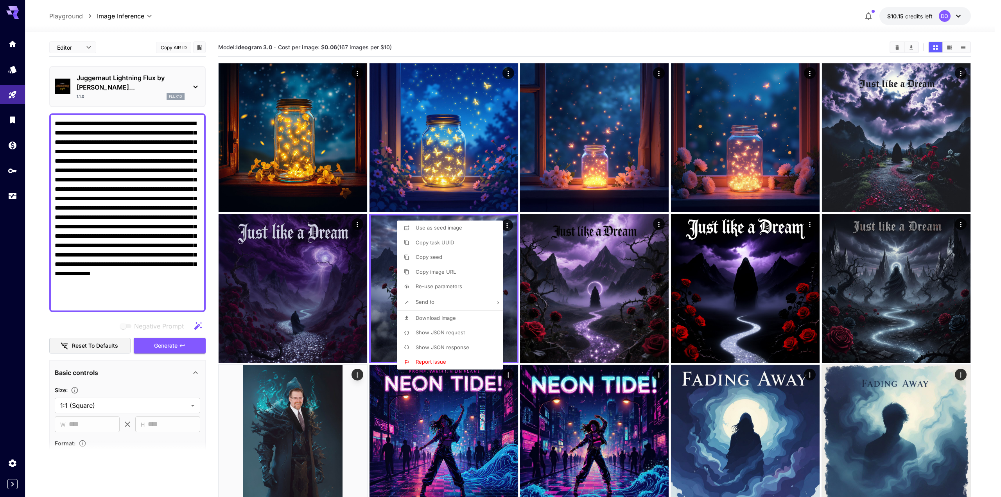
click at [665, 291] on div at bounding box center [500, 248] width 1001 height 497
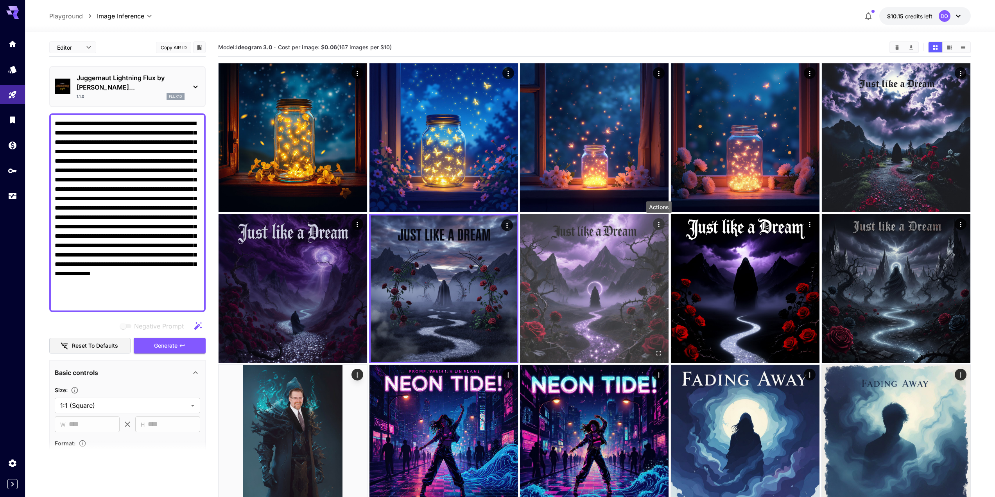
click at [657, 225] on icon "Actions" at bounding box center [659, 224] width 8 height 8
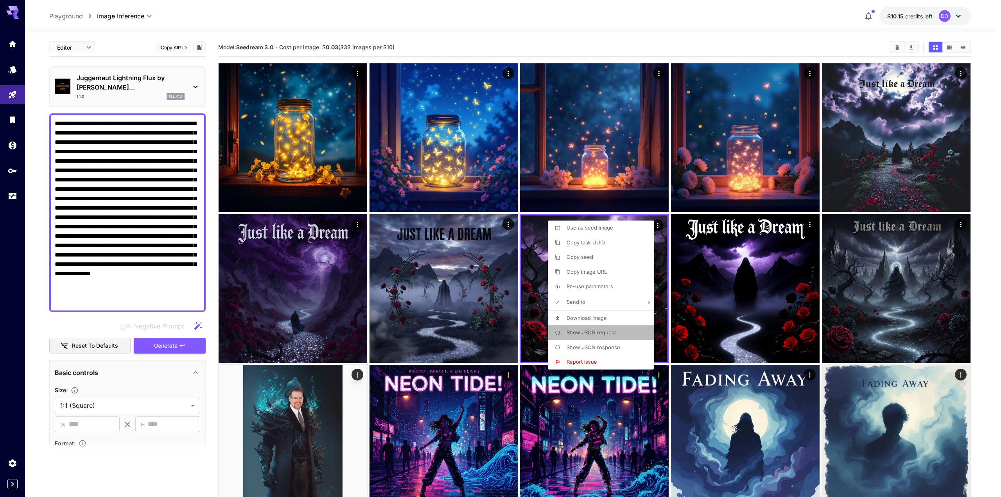
click at [595, 332] on span "Show JSON request" at bounding box center [590, 332] width 49 height 6
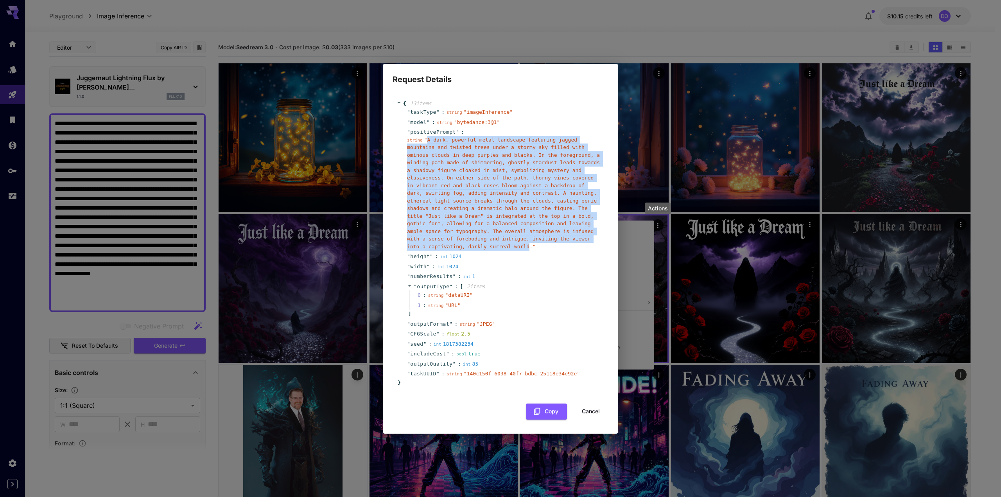
drag, startPoint x: 426, startPoint y: 142, endPoint x: 500, endPoint y: 244, distance: 125.7
click at [500, 244] on span "" A dark, powerful metal landscape featuring jagged mountains and twisted trees…" at bounding box center [503, 193] width 193 height 113
copy span "A dark, powerful metal landscape featuring jagged mountains and twisted trees u…"
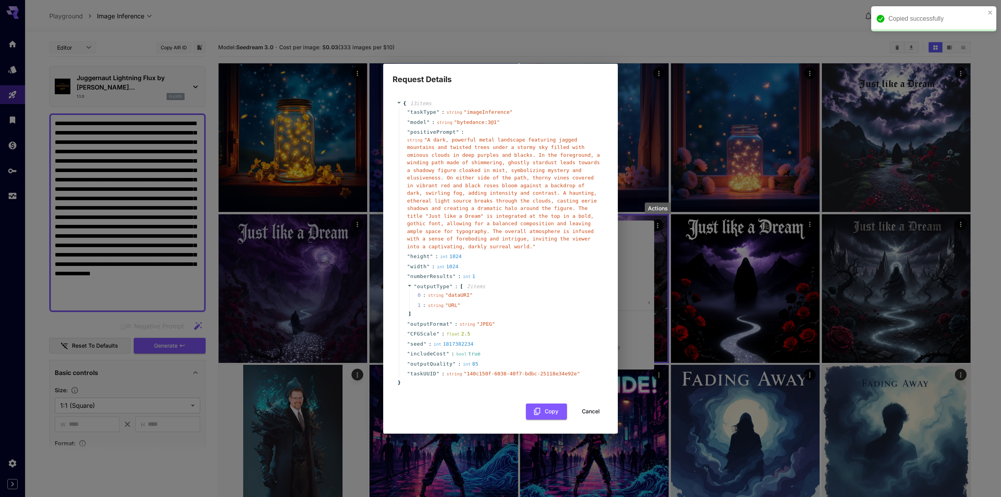
click at [169, 164] on div "Request Details { 13 item s " taskType " : string " imageInference " " model " …" at bounding box center [500, 248] width 1001 height 497
click at [132, 294] on div "Request Details { 13 item s " taskType " : string " imageInference " " model " …" at bounding box center [500, 248] width 1001 height 497
click at [592, 408] on button "Cancel" at bounding box center [590, 411] width 35 height 16
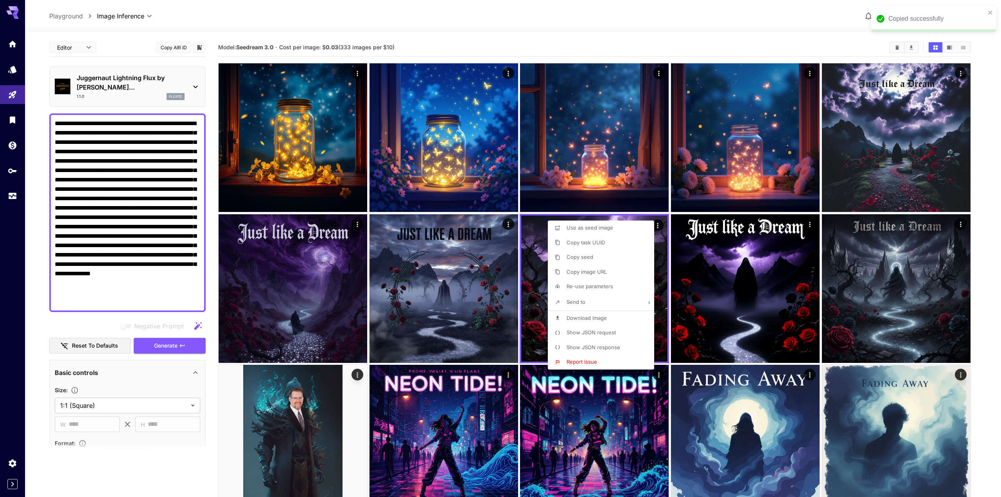
drag, startPoint x: 130, startPoint y: 293, endPoint x: 46, endPoint y: 148, distance: 167.5
click at [42, 150] on div at bounding box center [500, 248] width 1001 height 497
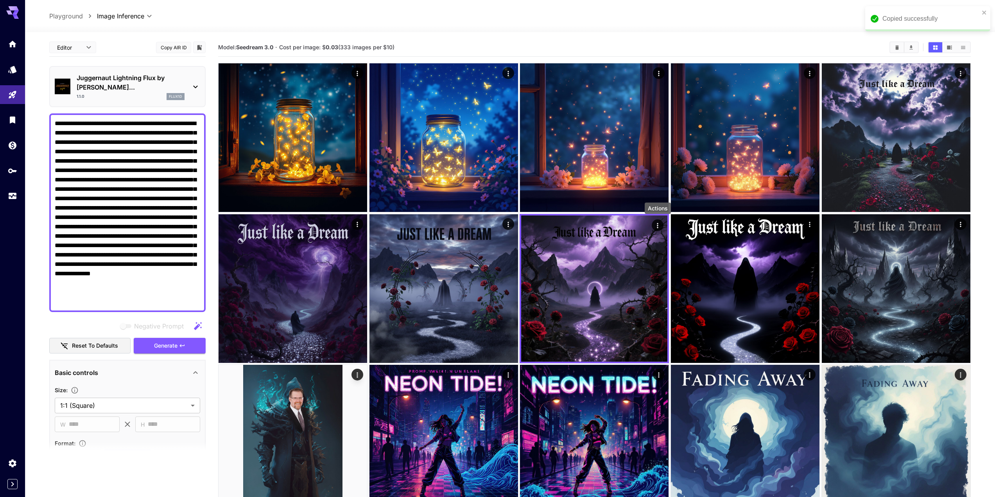
drag, startPoint x: 109, startPoint y: 290, endPoint x: 106, endPoint y: 294, distance: 4.7
click at [109, 290] on textarea "**********" at bounding box center [127, 213] width 145 height 188
drag, startPoint x: 106, startPoint y: 294, endPoint x: 39, endPoint y: 92, distance: 212.5
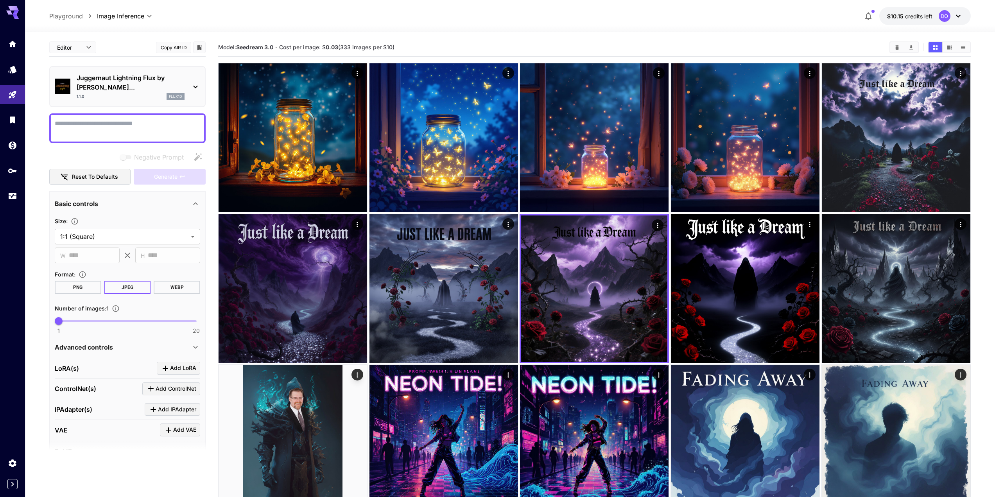
click at [90, 119] on textarea "Negative Prompt" at bounding box center [127, 128] width 145 height 19
paste textarea "**********"
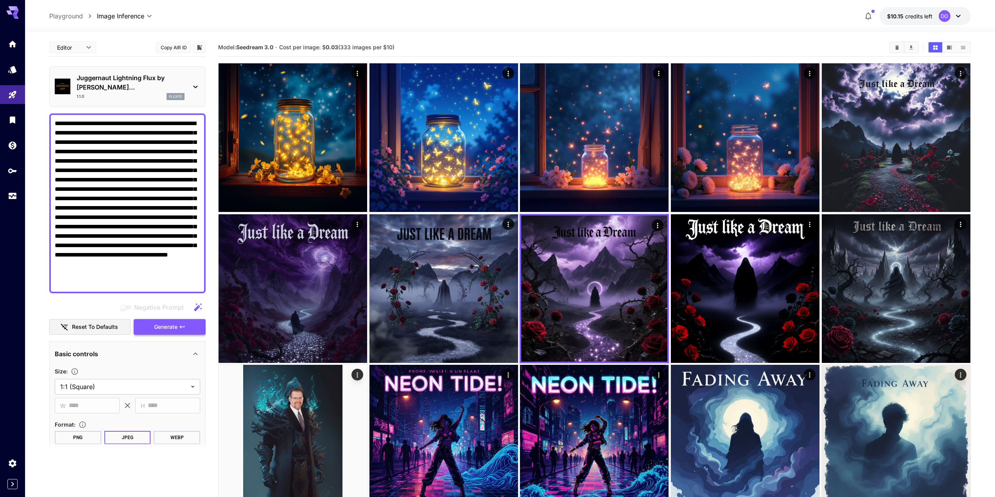
type textarea "**********"
click at [168, 322] on span "Generate" at bounding box center [165, 327] width 23 height 10
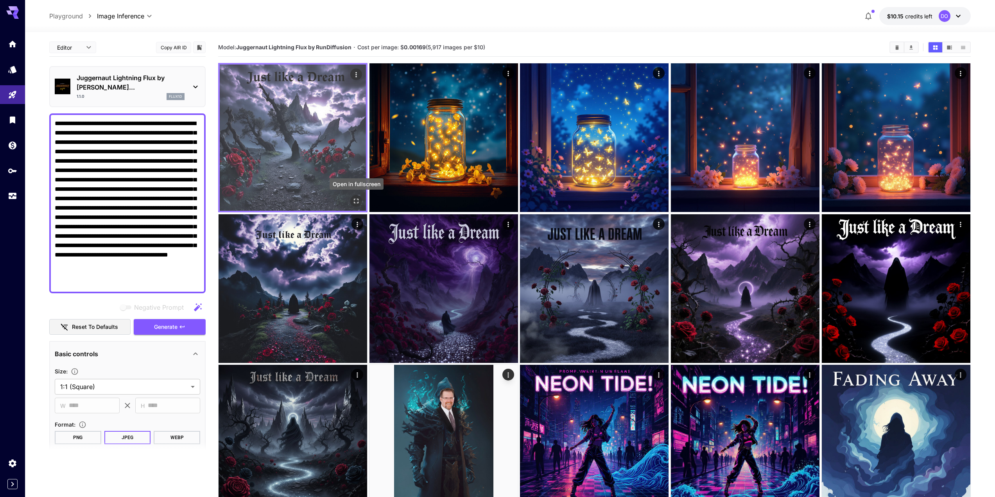
click at [355, 204] on icon "Open in fullscreen" at bounding box center [356, 201] width 8 height 8
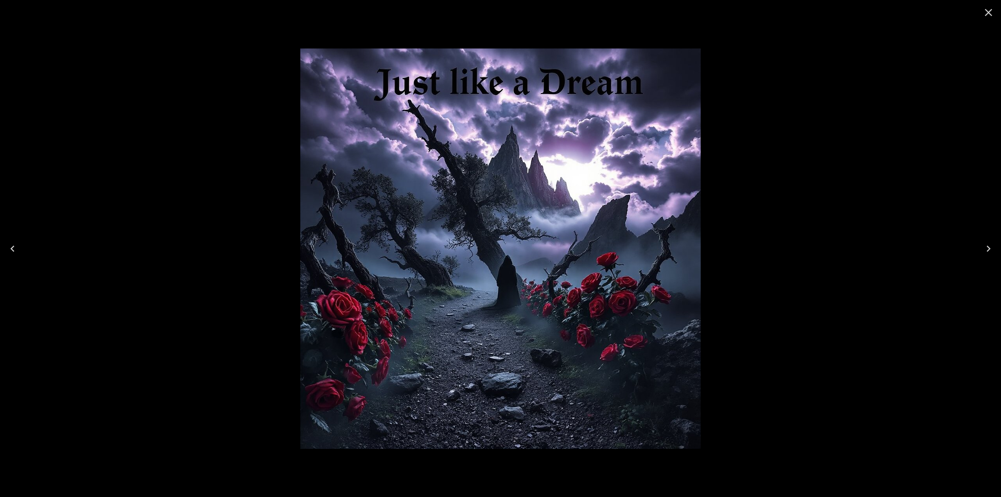
click at [987, 12] on icon "Close" at bounding box center [988, 12] width 7 height 7
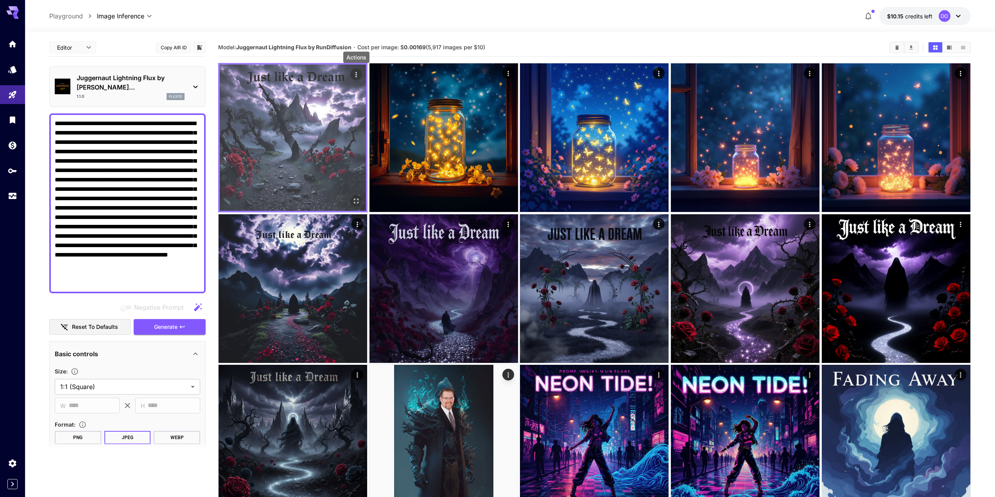
click at [356, 79] on div "Actions" at bounding box center [356, 74] width 8 height 9
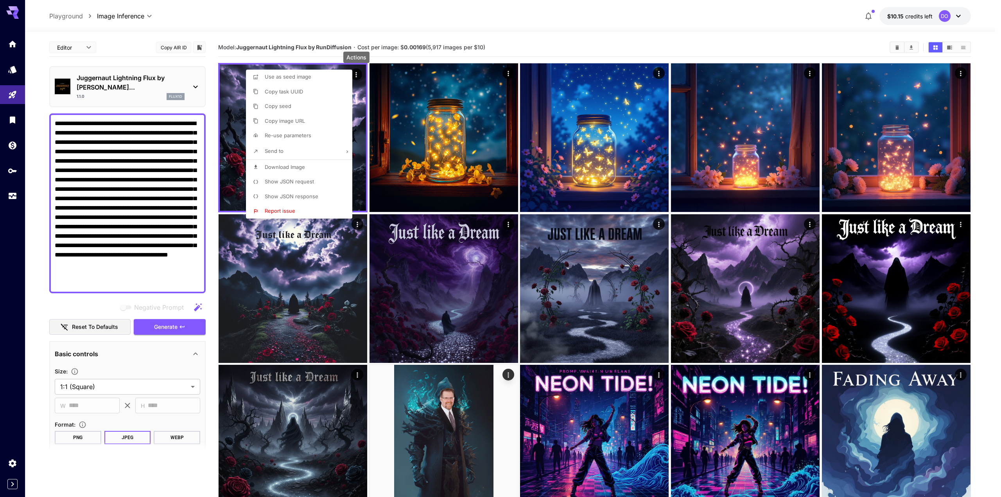
click at [279, 179] on span "Show JSON request" at bounding box center [289, 181] width 49 height 6
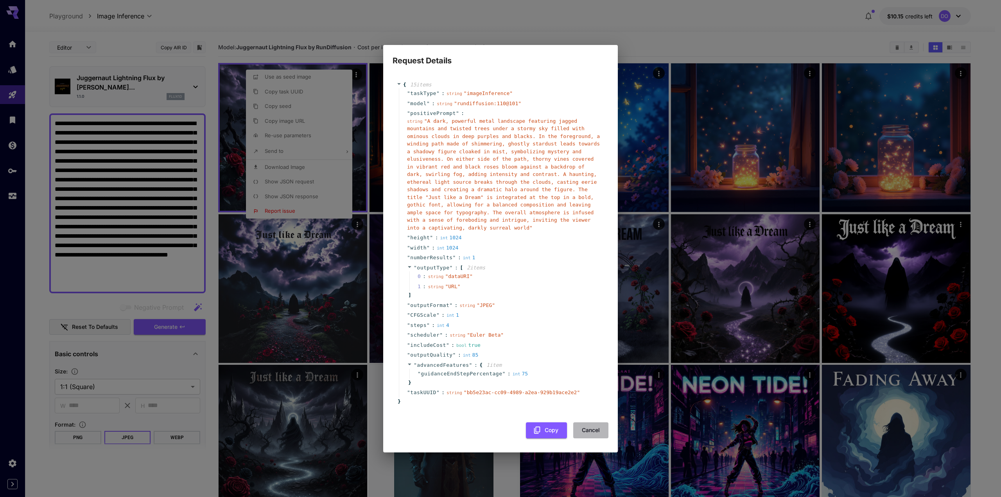
click at [586, 423] on button "Cancel" at bounding box center [590, 430] width 35 height 16
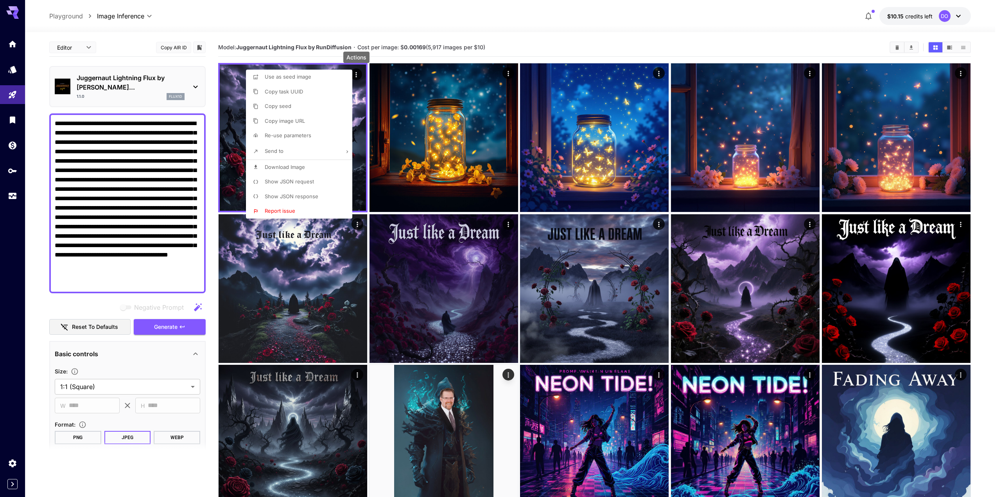
drag, startPoint x: 468, startPoint y: 32, endPoint x: 453, endPoint y: 36, distance: 15.0
click at [468, 32] on div at bounding box center [500, 248] width 1001 height 497
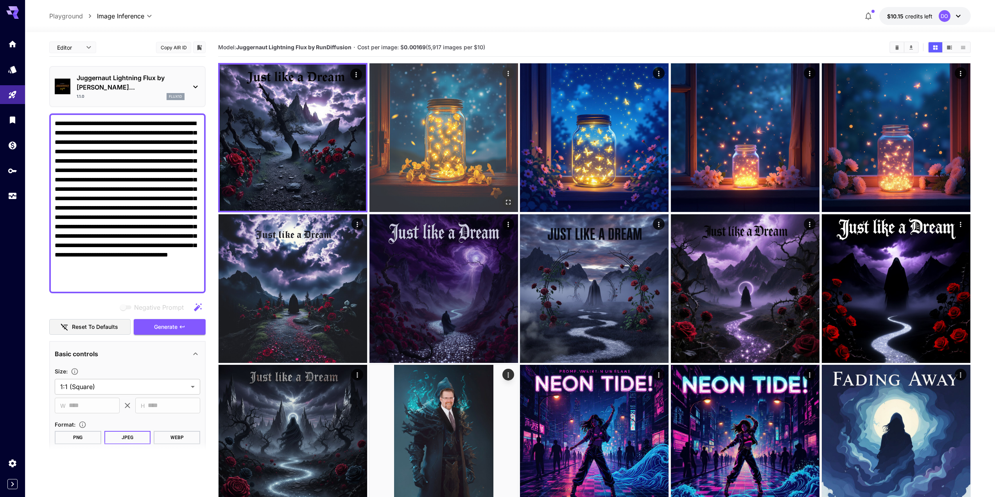
click at [511, 74] on icon "Actions" at bounding box center [508, 74] width 8 height 8
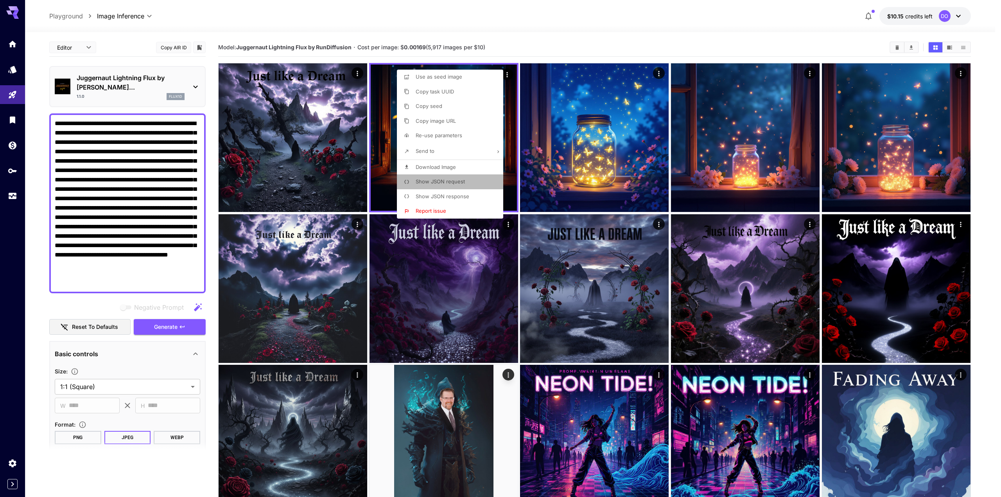
click at [431, 178] on span "Show JSON request" at bounding box center [439, 181] width 49 height 6
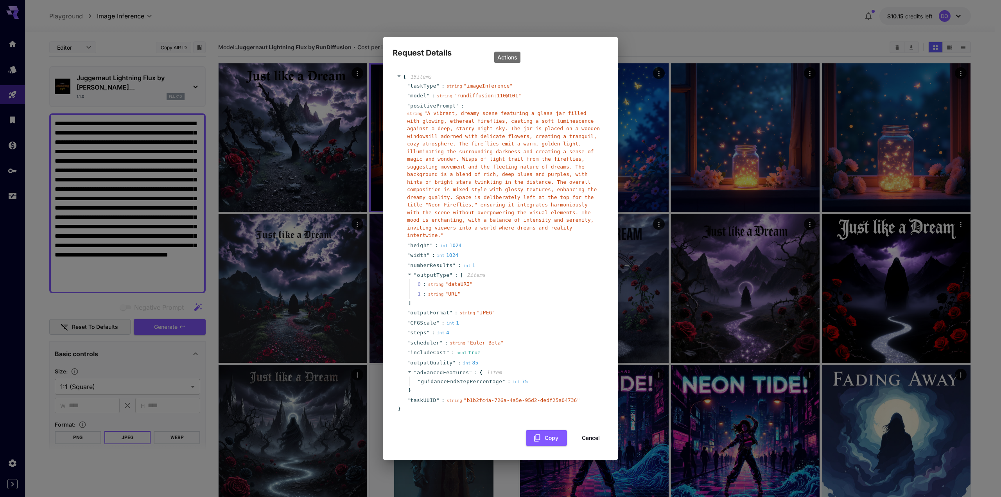
click at [603, 430] on button "Cancel" at bounding box center [590, 438] width 35 height 16
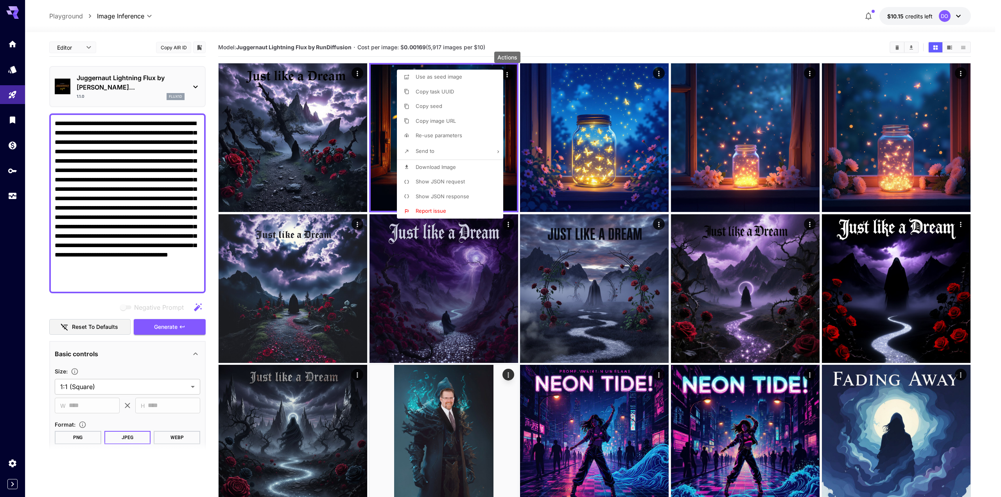
click at [464, 25] on div at bounding box center [500, 248] width 1001 height 497
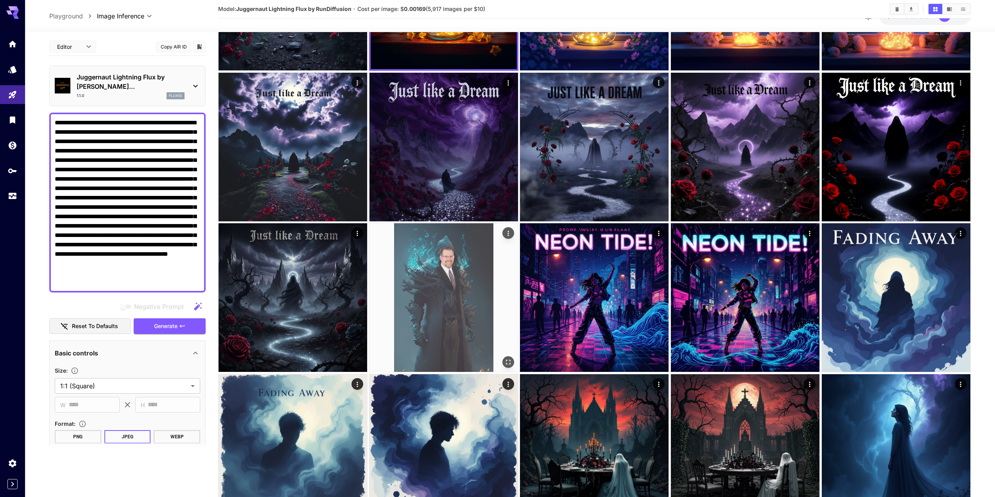
scroll to position [195, 0]
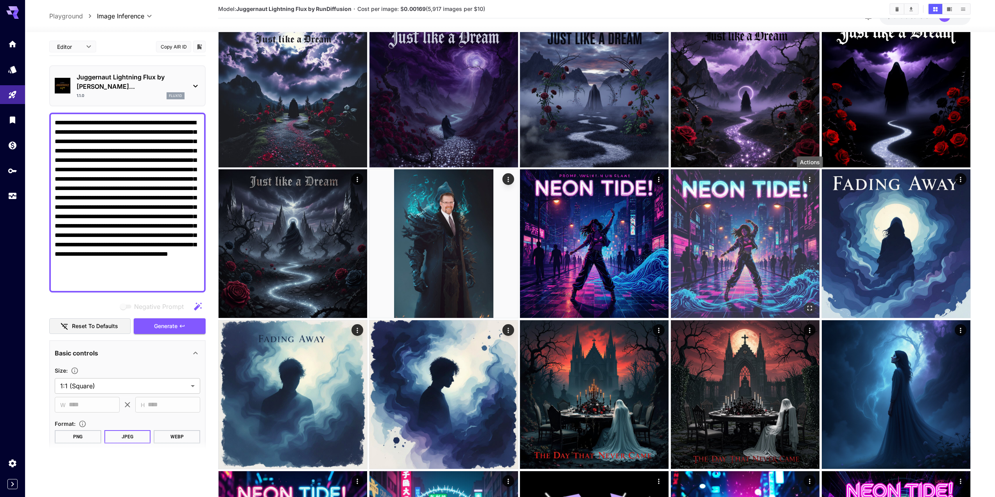
click at [812, 179] on icon "Actions" at bounding box center [810, 180] width 8 height 8
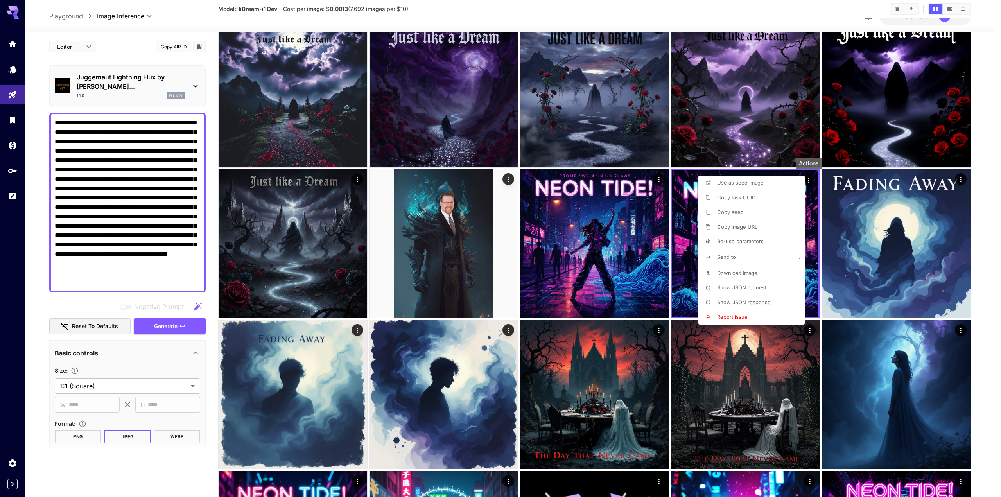
click at [731, 283] on li "Show JSON request" at bounding box center [753, 287] width 111 height 15
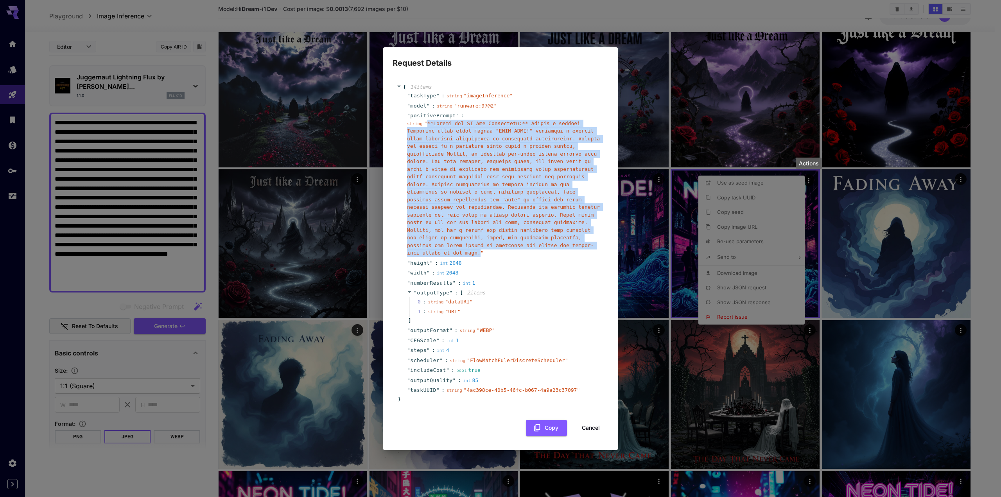
drag, startPoint x: 426, startPoint y: 131, endPoint x: 524, endPoint y: 245, distance: 149.7
click at [524, 245] on span "" "" at bounding box center [503, 188] width 193 height 136
click at [491, 159] on span "" "" at bounding box center [503, 188] width 193 height 136
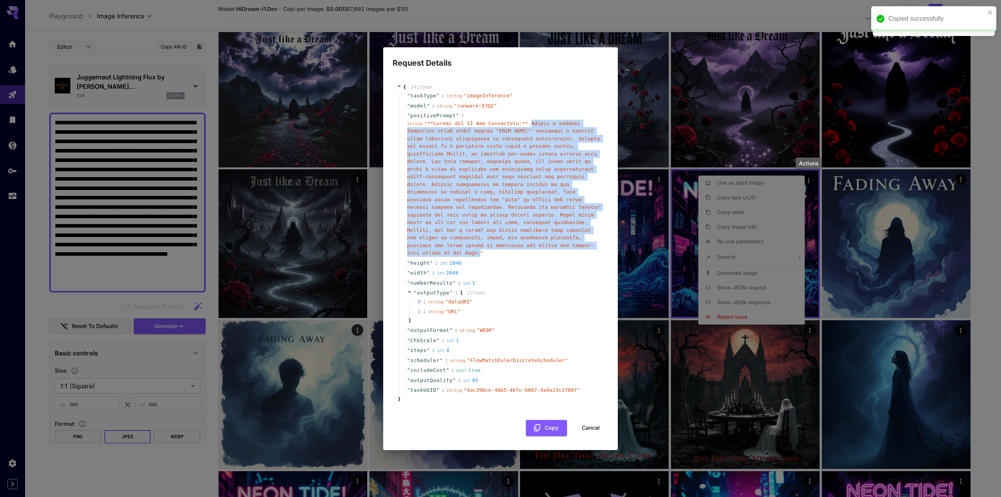
drag, startPoint x: 521, startPoint y: 131, endPoint x: 523, endPoint y: 244, distance: 113.4
click at [523, 244] on span "" "" at bounding box center [503, 188] width 193 height 136
copy span "Create a vibrant Vaporwave album cover titled "NEON TIDE!" featuring a surreal …"
click at [590, 422] on button "Cancel" at bounding box center [590, 428] width 35 height 16
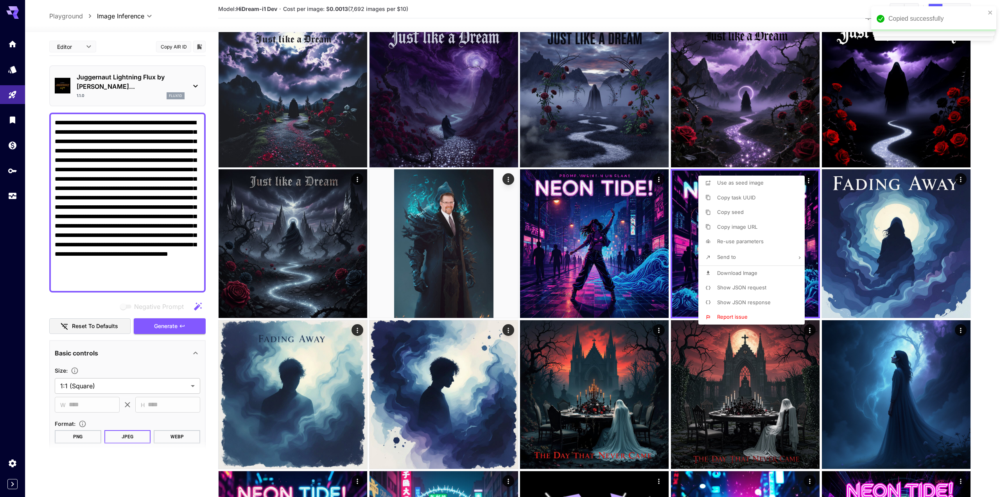
drag, startPoint x: 194, startPoint y: 274, endPoint x: 104, endPoint y: 177, distance: 132.2
click at [104, 177] on div at bounding box center [500, 248] width 1001 height 497
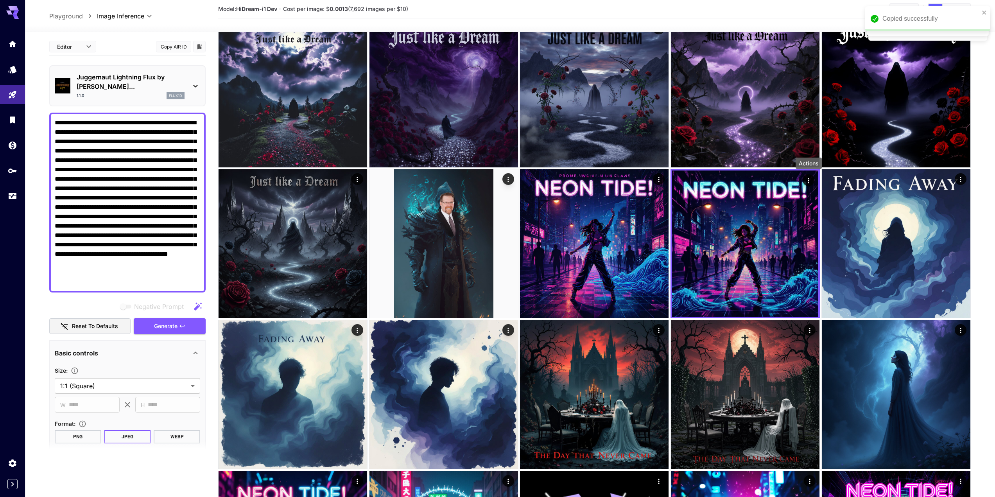
click at [59, 118] on textarea "**********" at bounding box center [127, 202] width 145 height 169
drag, startPoint x: 55, startPoint y: 112, endPoint x: 210, endPoint y: 321, distance: 260.1
click at [209, 320] on main "**********" at bounding box center [509, 461] width 921 height 1236
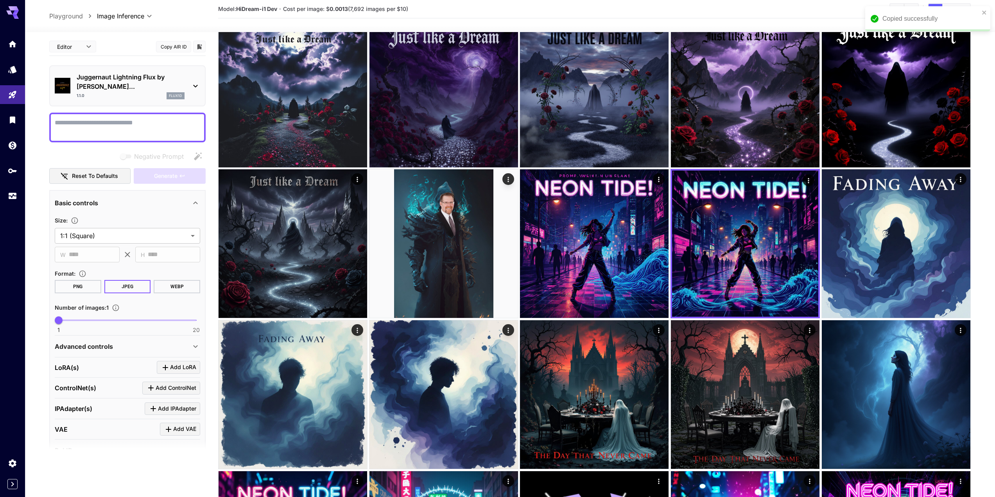
click at [91, 119] on textarea "Negative Prompt" at bounding box center [127, 127] width 145 height 19
paste textarea "**********"
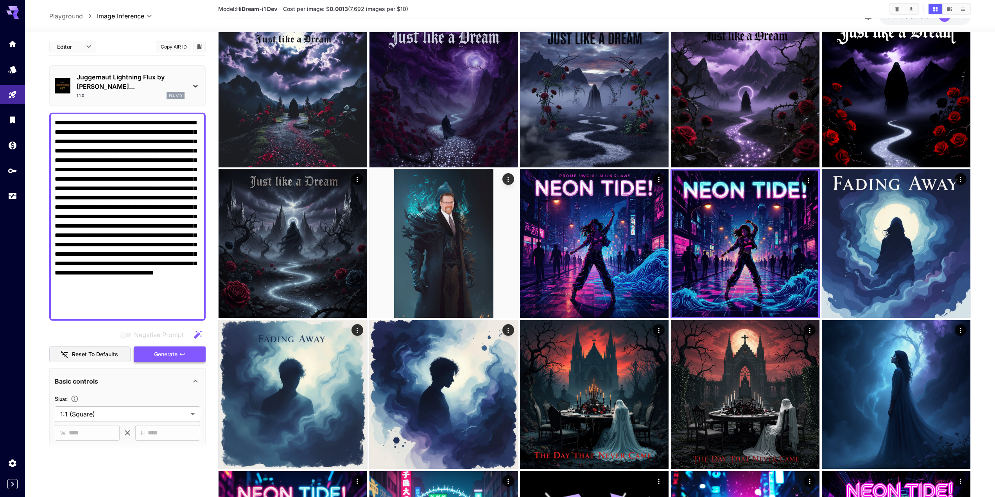
type textarea "**********"
click at [166, 349] on span "Generate" at bounding box center [165, 354] width 23 height 10
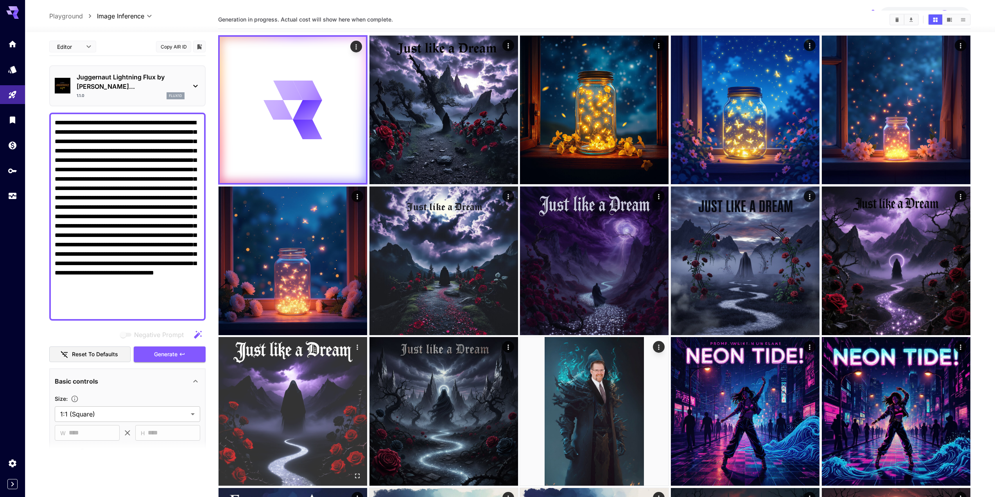
scroll to position [0, 0]
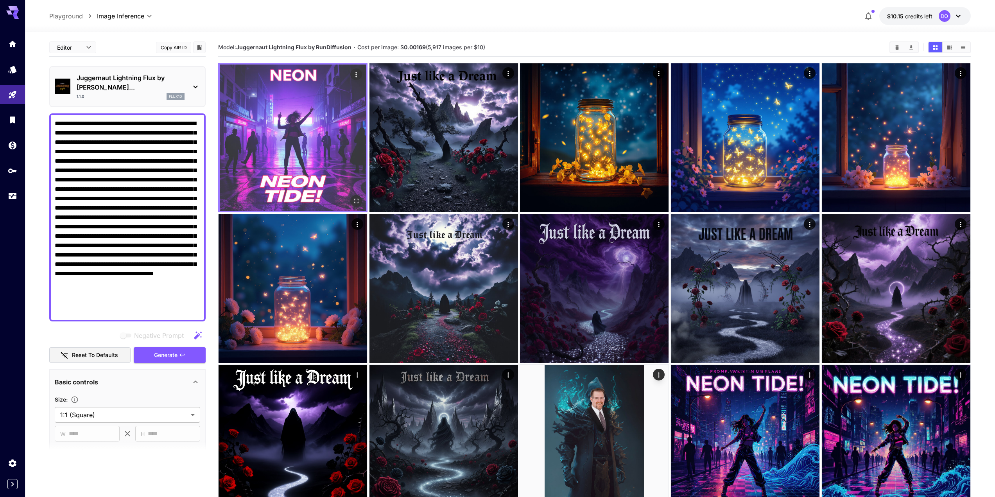
click at [318, 132] on img at bounding box center [293, 137] width 146 height 146
click at [360, 197] on icon "Open in fullscreen" at bounding box center [356, 201] width 8 height 8
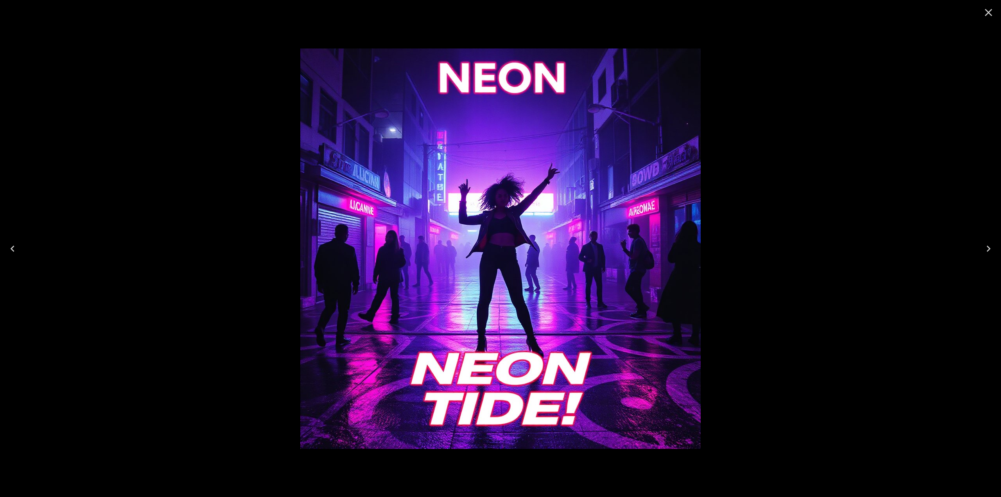
click at [989, 13] on icon "Close" at bounding box center [988, 12] width 7 height 7
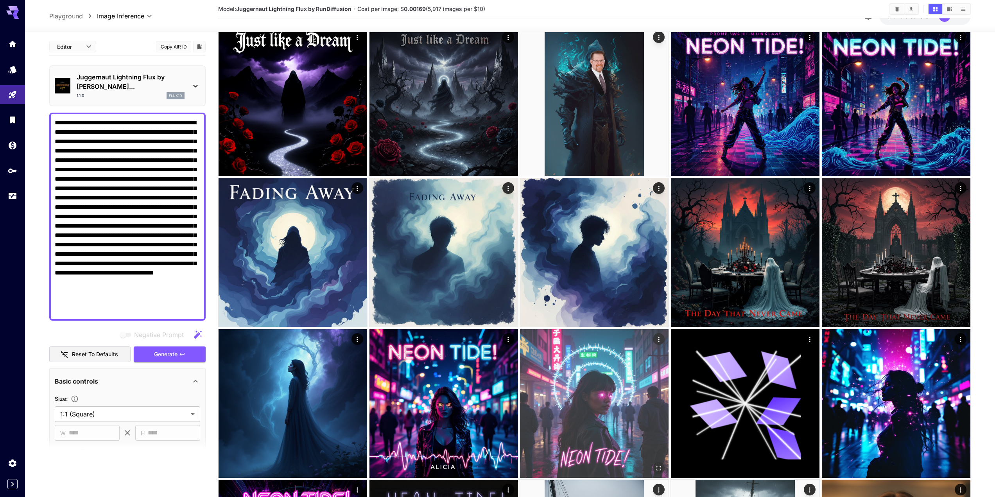
scroll to position [313, 0]
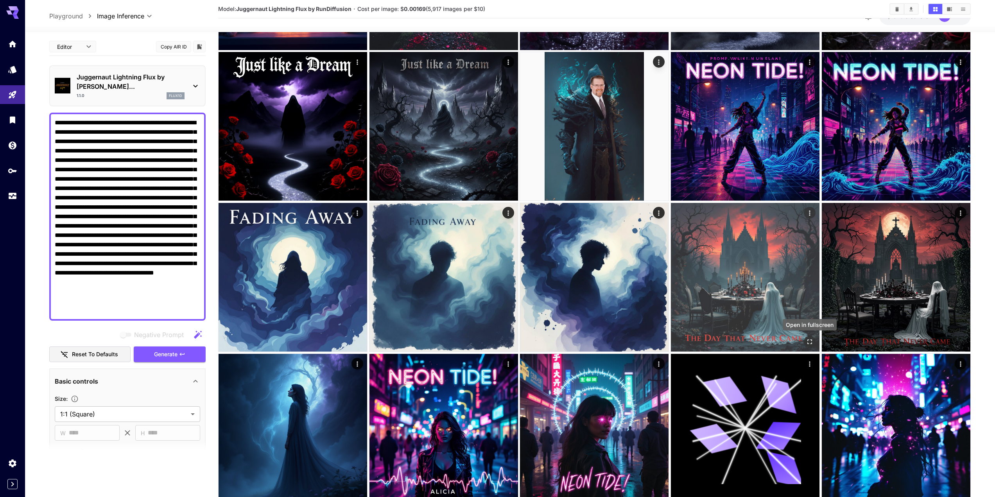
click at [810, 342] on icon "Open in fullscreen" at bounding box center [810, 342] width 8 height 8
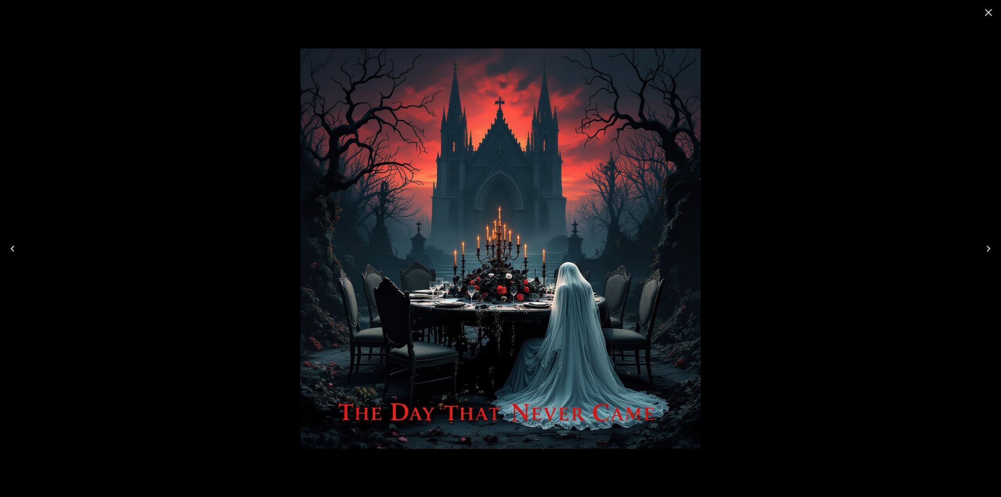
click at [987, 11] on icon "Close" at bounding box center [988, 12] width 7 height 7
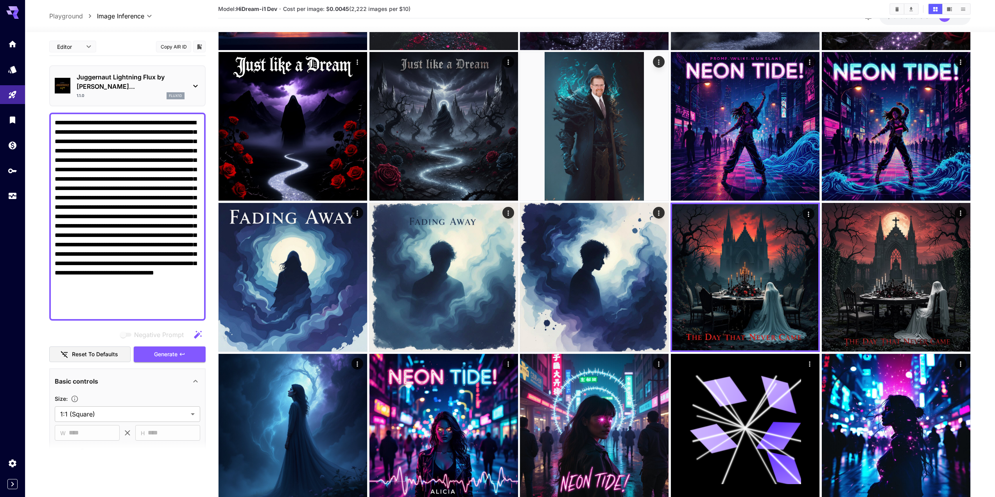
click at [190, 81] on div "Juggernaut Lightning Flux by Ru... 1.1.0 flux1d" at bounding box center [127, 85] width 145 height 33
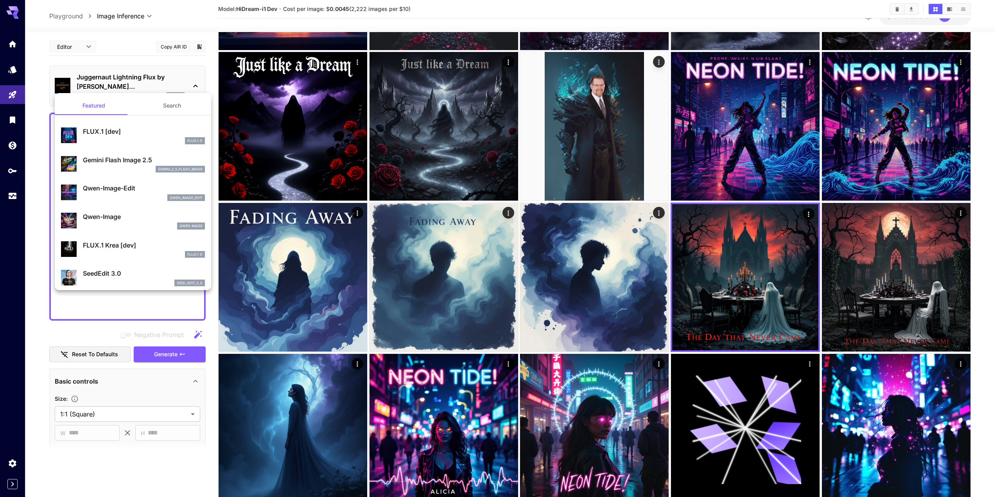
click at [190, 81] on div at bounding box center [500, 248] width 1001 height 497
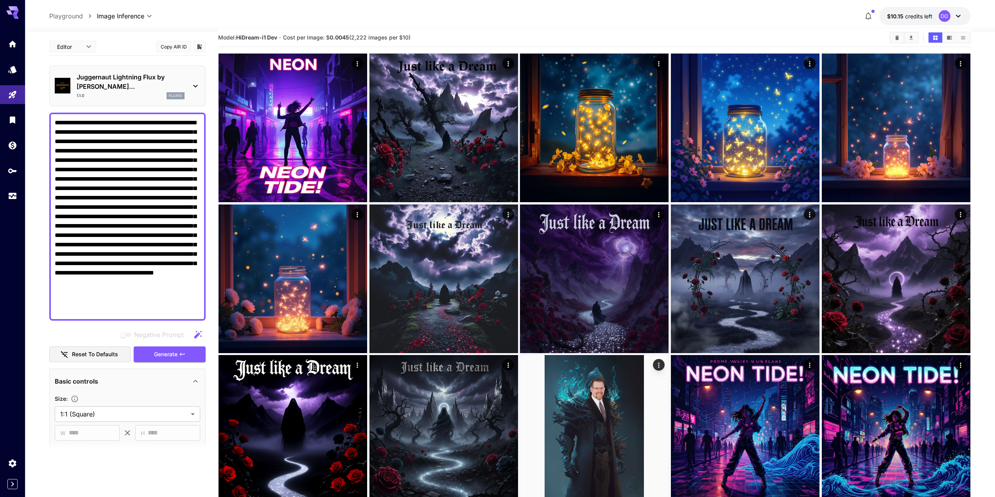
scroll to position [0, 0]
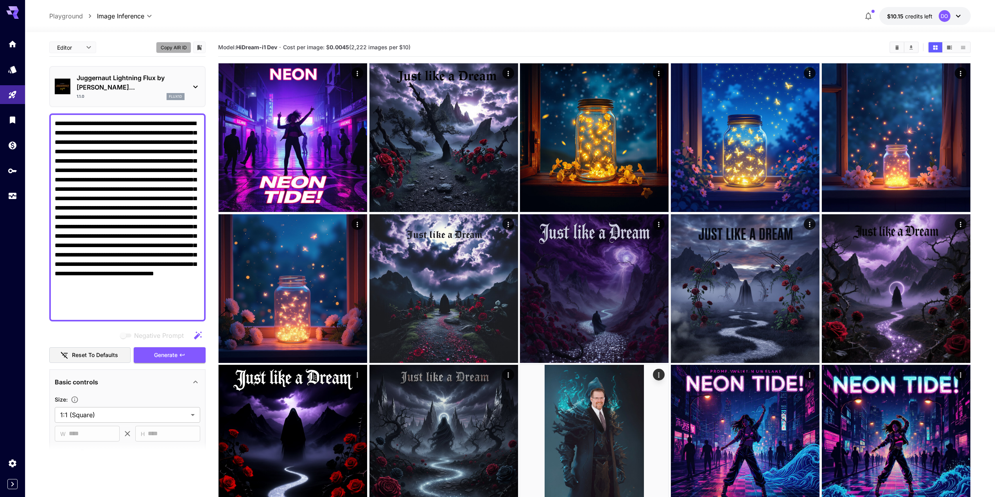
click at [181, 47] on button "Copy AIR ID" at bounding box center [173, 47] width 35 height 11
